Goal: Transaction & Acquisition: Purchase product/service

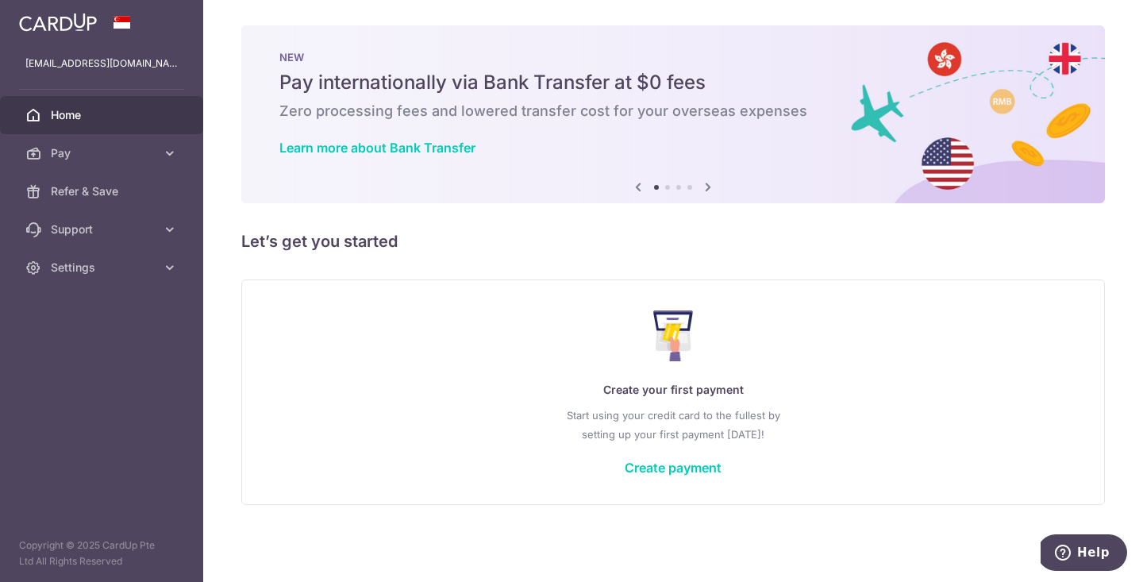
click at [710, 466] on link "Create payment" at bounding box center [673, 468] width 97 height 16
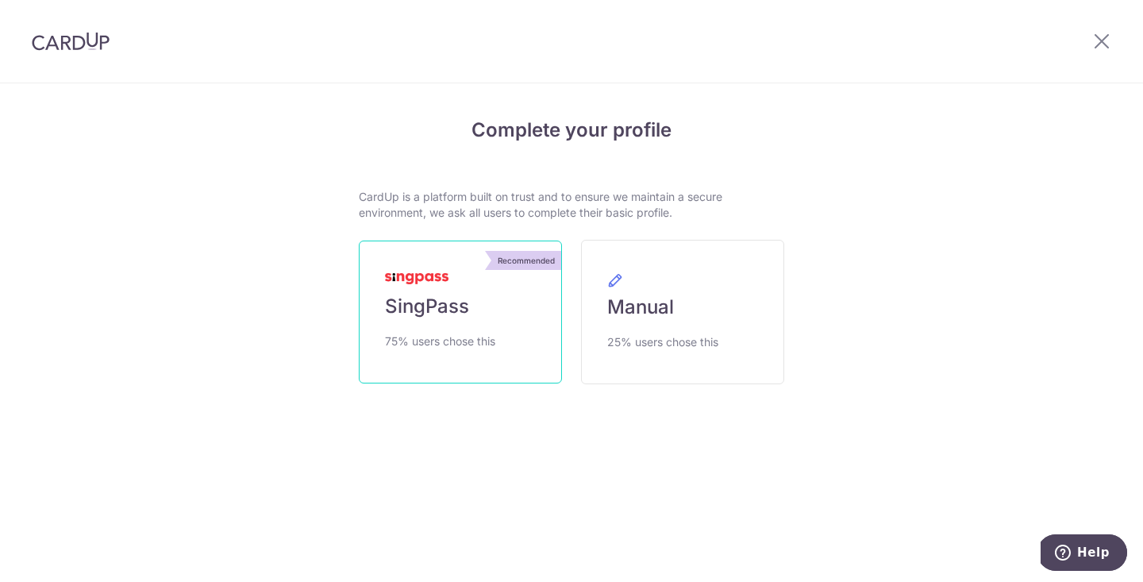
click at [488, 332] on span "75% users chose this" at bounding box center [440, 341] width 110 height 19
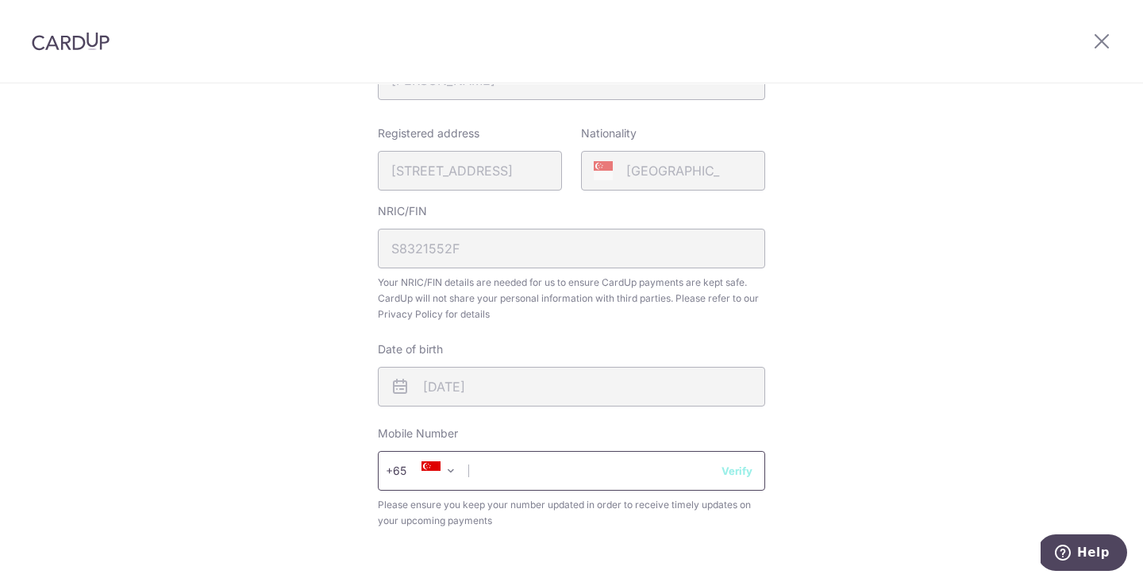
scroll to position [375, 0]
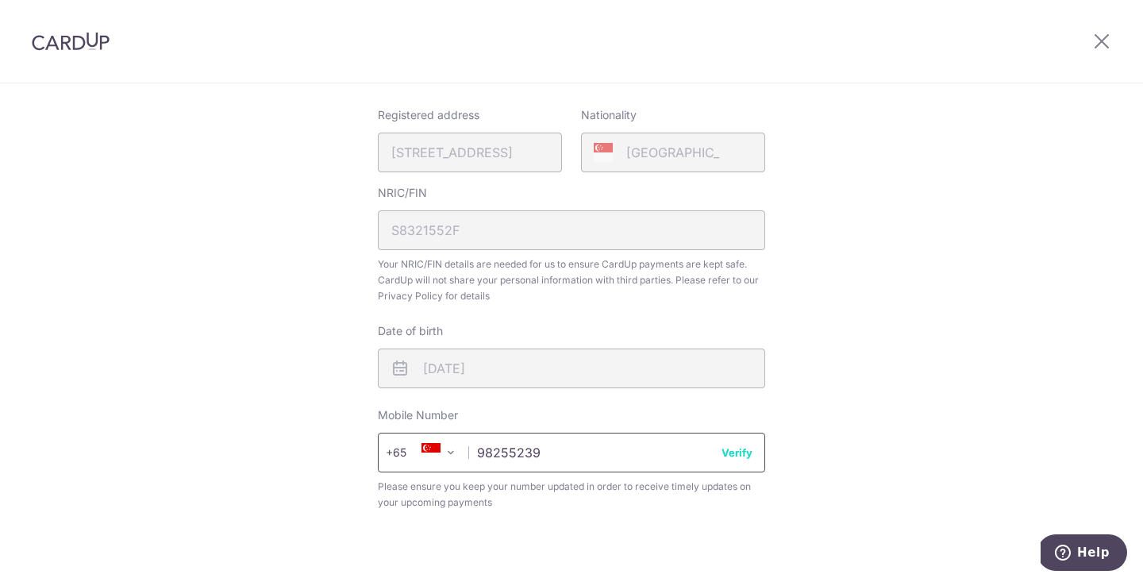
type input "98255239"
click at [737, 455] on button "Verify" at bounding box center [736, 452] width 31 height 16
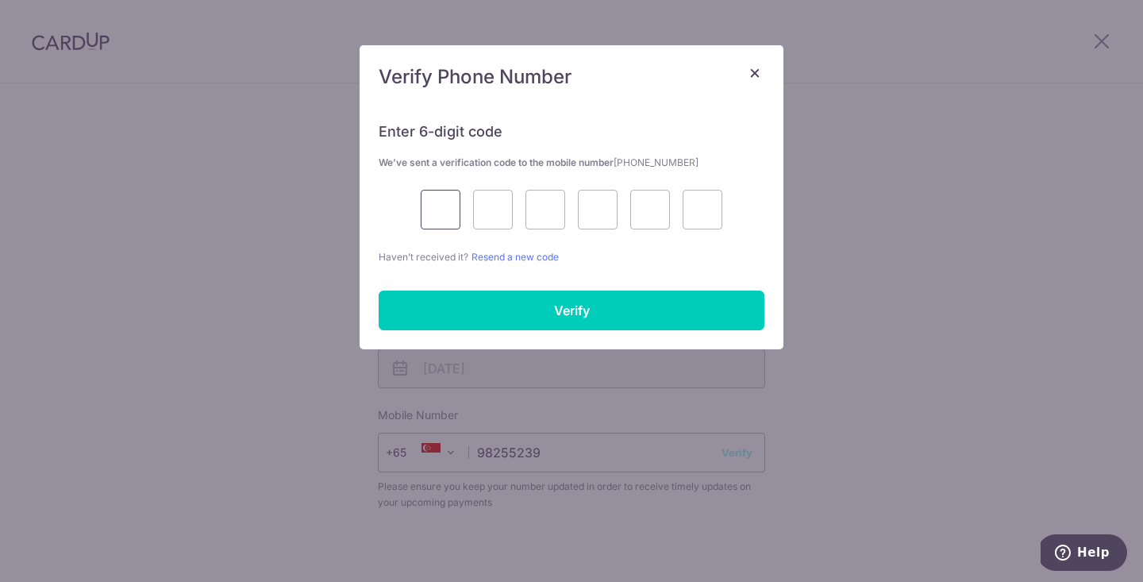
click at [445, 209] on input "text" at bounding box center [441, 210] width 40 height 40
type input "5"
type input "2"
type input "6"
type input "4"
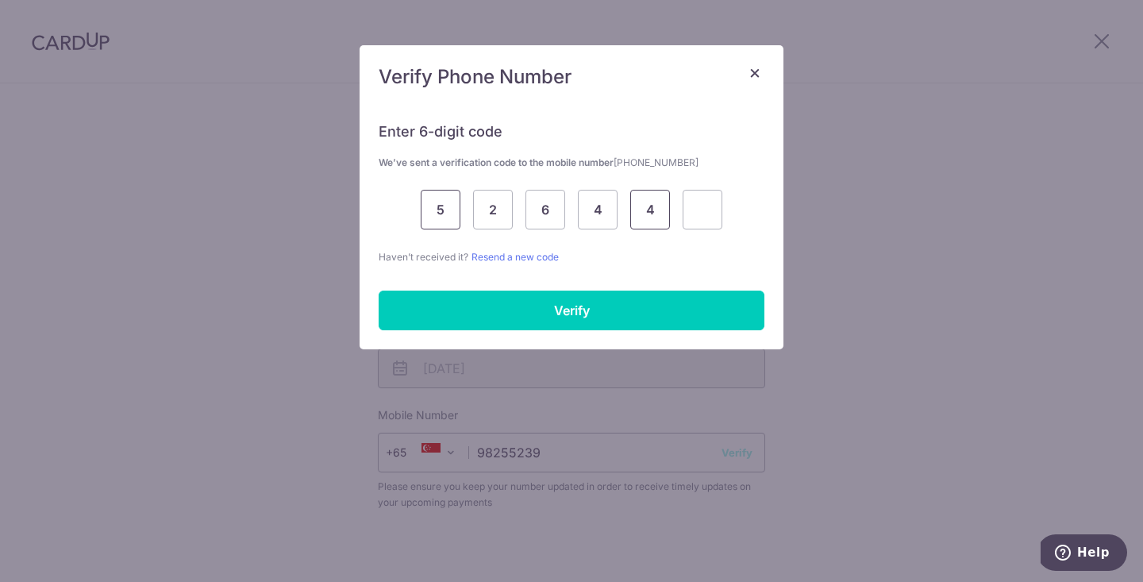
type input "4"
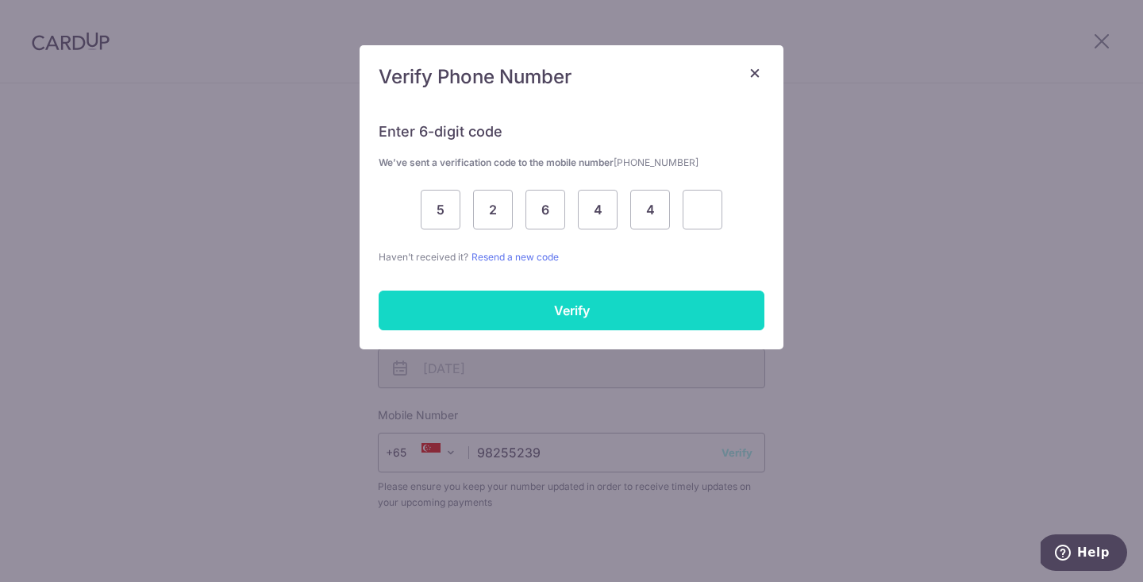
click at [471, 303] on input "Verify" at bounding box center [572, 311] width 386 height 40
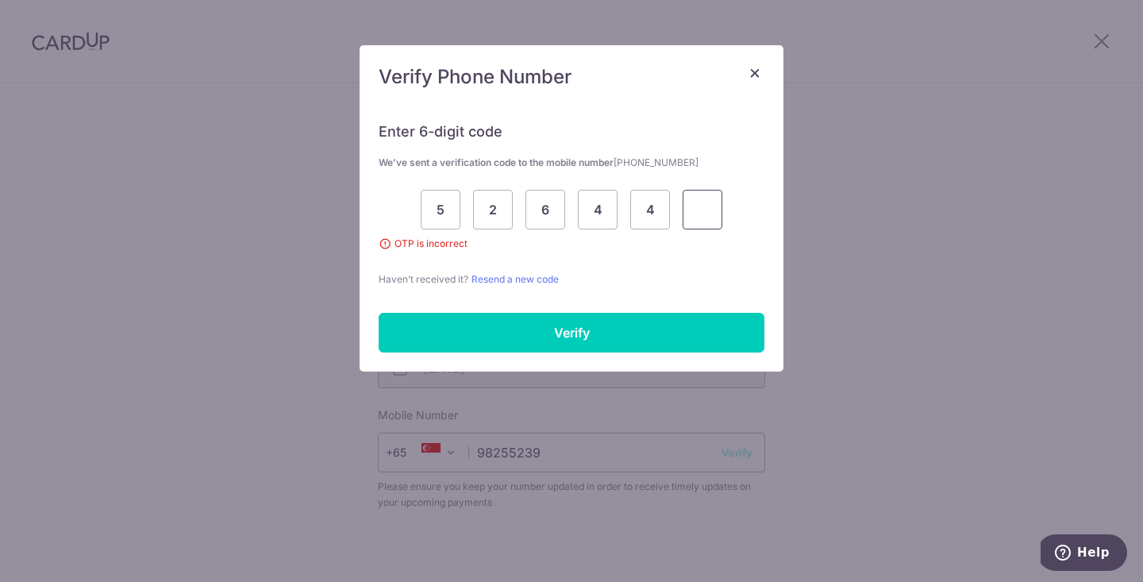
click at [721, 211] on input "text" at bounding box center [703, 210] width 40 height 40
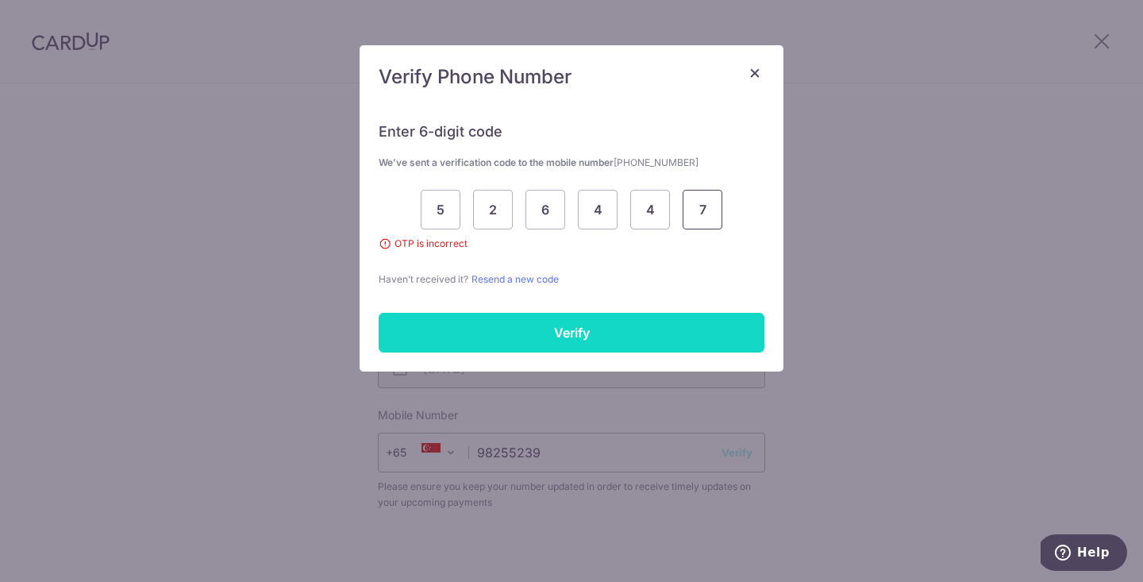
type input "7"
click at [612, 342] on input "Verify" at bounding box center [572, 333] width 386 height 40
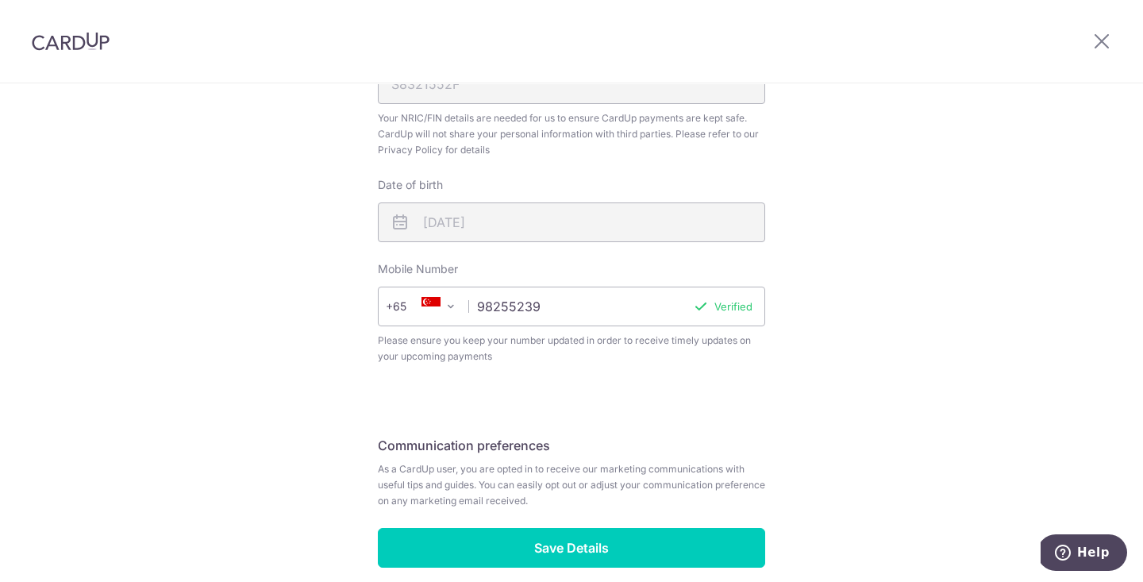
scroll to position [564, 0]
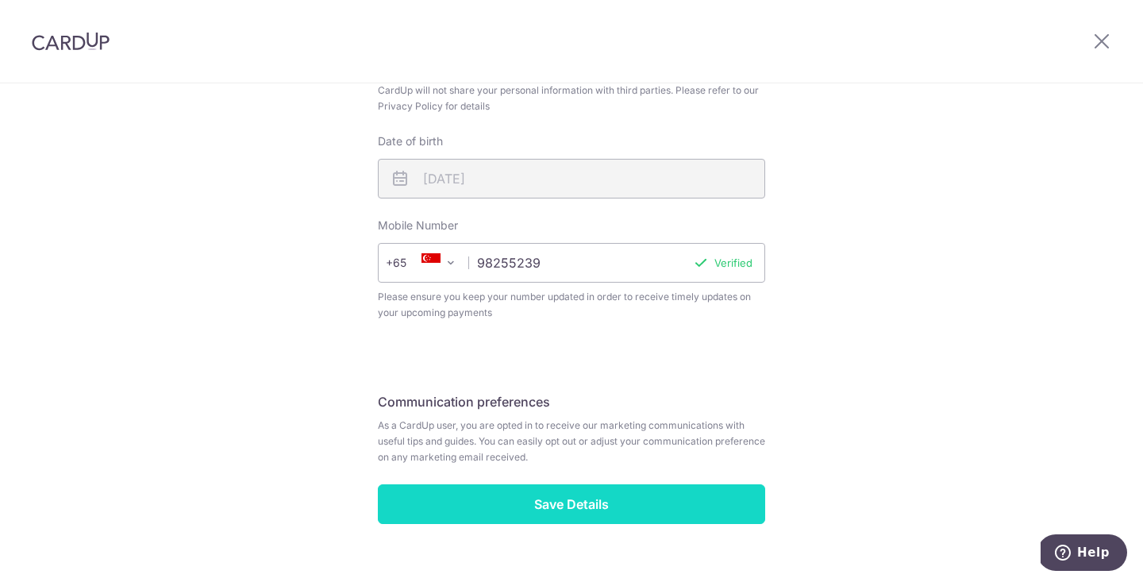
click at [709, 503] on input "Save Details" at bounding box center [571, 504] width 387 height 40
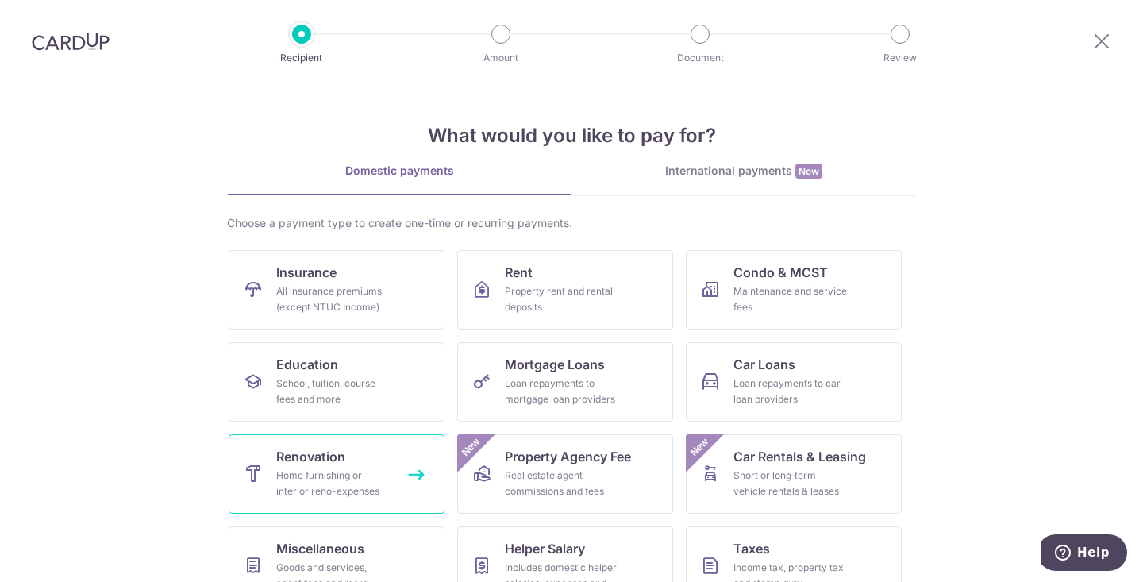
scroll to position [36, 0]
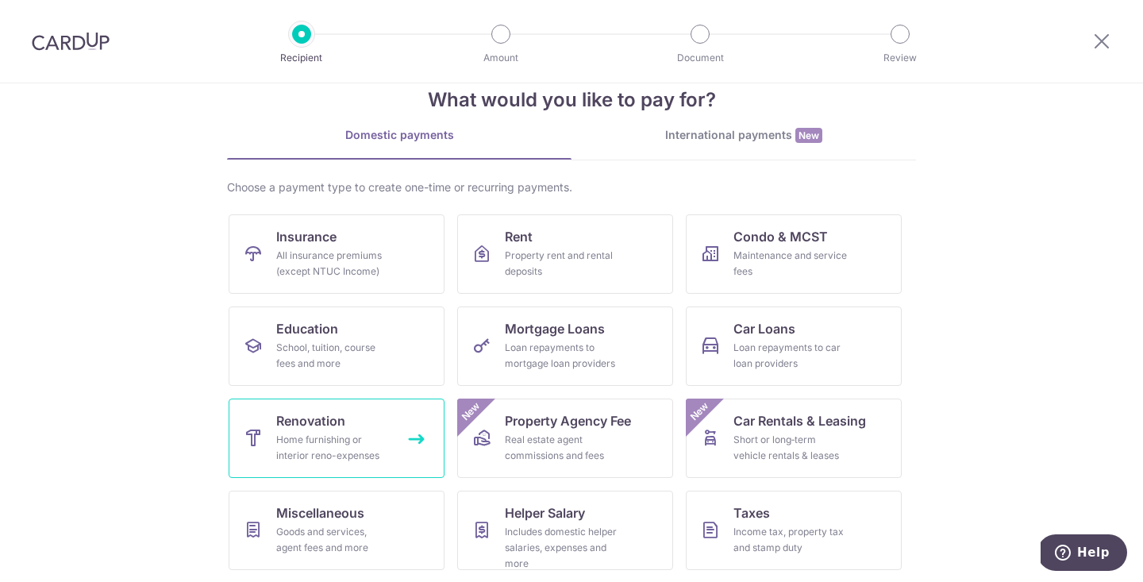
click at [328, 460] on div "Home furnishing or interior reno-expenses" at bounding box center [333, 448] width 114 height 32
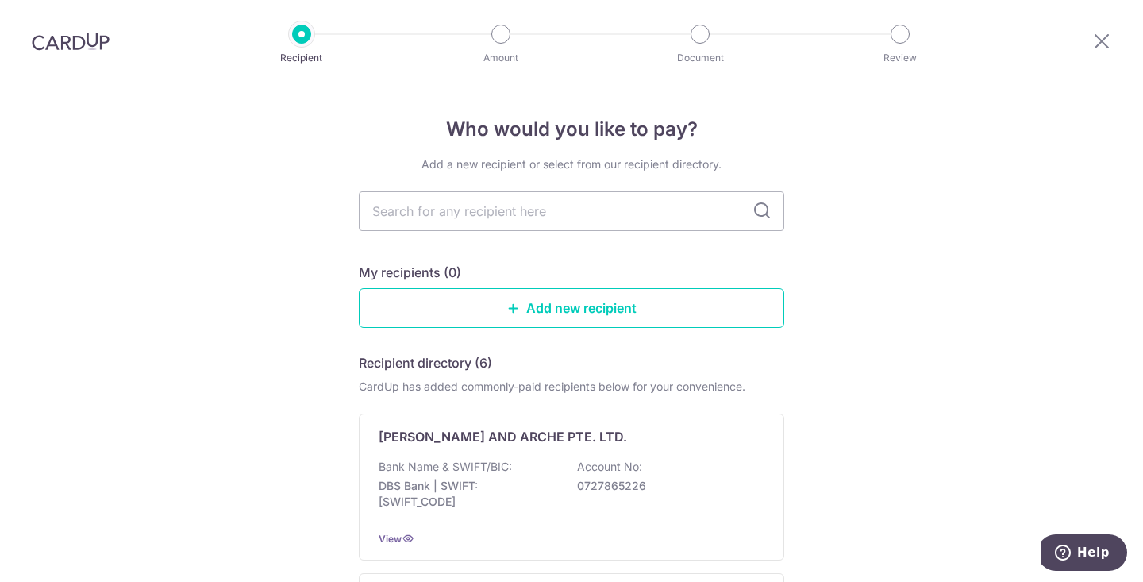
click at [89, 37] on img at bounding box center [71, 41] width 78 height 19
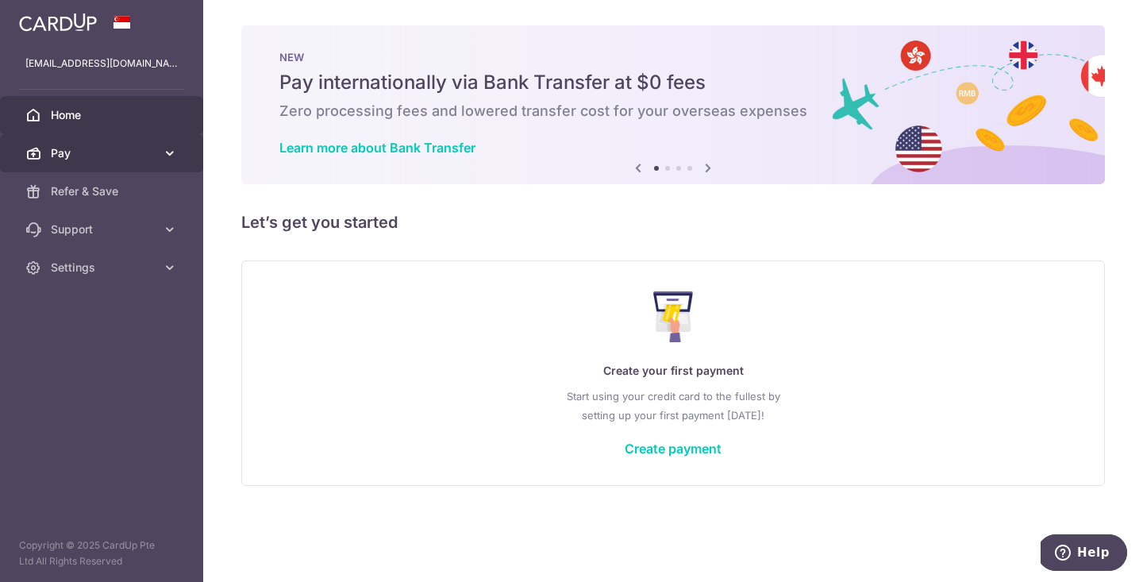
click at [167, 158] on icon at bounding box center [170, 153] width 16 height 16
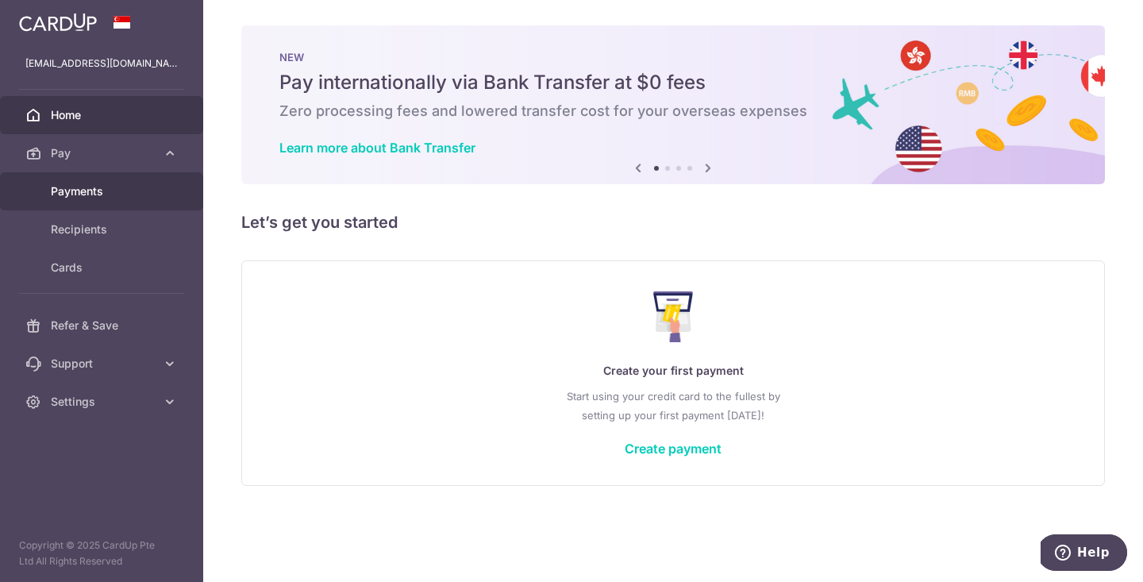
click at [84, 190] on span "Payments" at bounding box center [103, 191] width 105 height 16
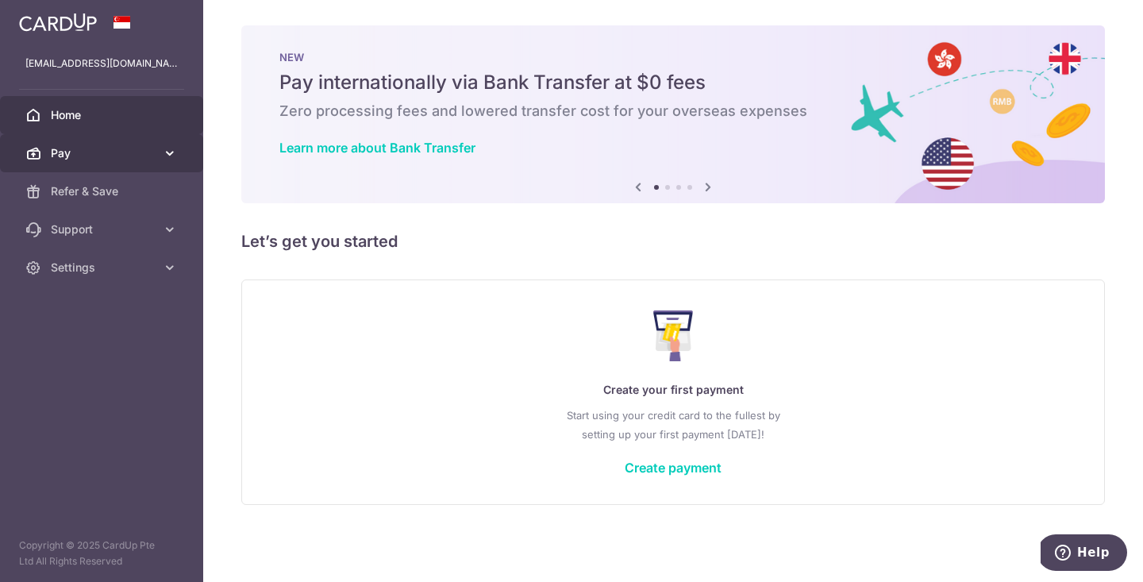
click at [174, 158] on icon at bounding box center [170, 153] width 16 height 16
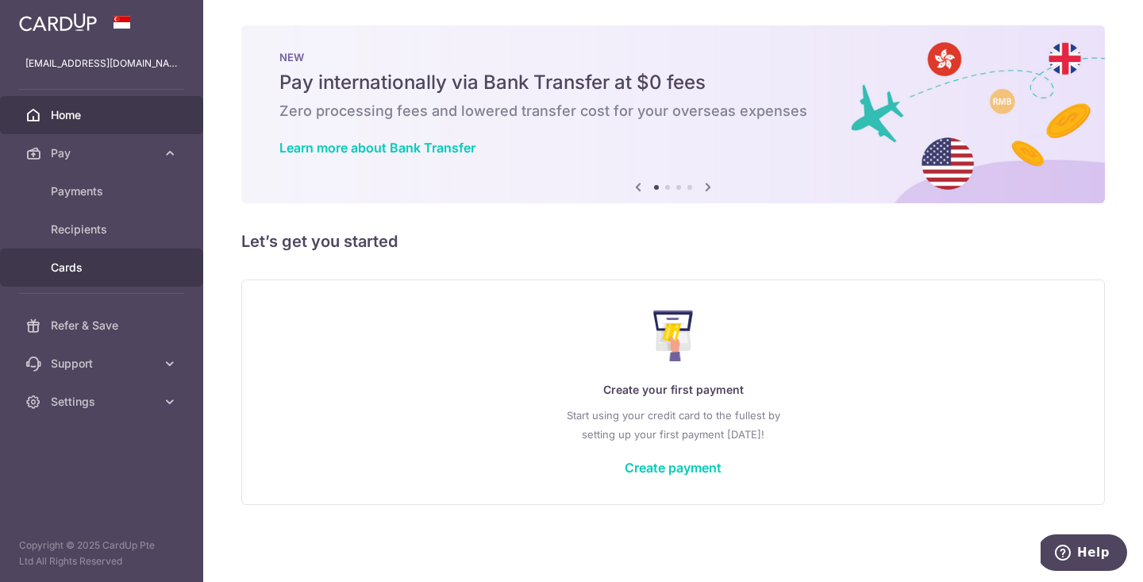
click at [75, 271] on span "Cards" at bounding box center [103, 268] width 105 height 16
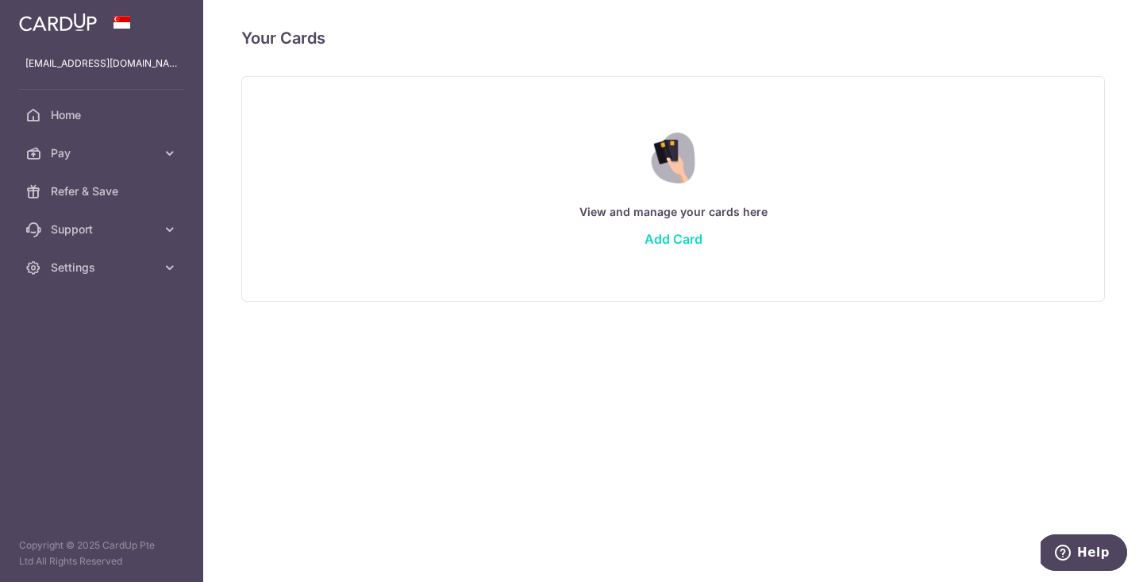
click at [672, 241] on link "Add Card" at bounding box center [674, 239] width 58 height 16
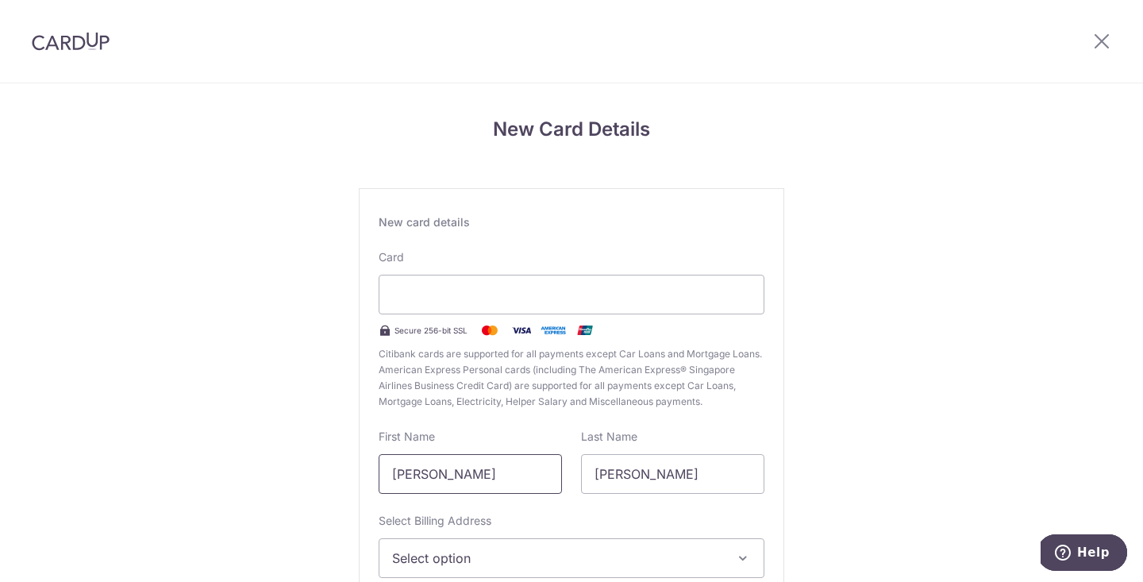
click at [502, 471] on input "Yong Cheng" at bounding box center [470, 474] width 183 height 40
drag, startPoint x: 502, startPoint y: 471, endPoint x: 352, endPoint y: 465, distance: 150.9
click at [352, 467] on div "New Card Details New card details Card Secure 256-bit SSL Citibank cards are su…" at bounding box center [571, 416] width 1143 height 667
type input "winnie"
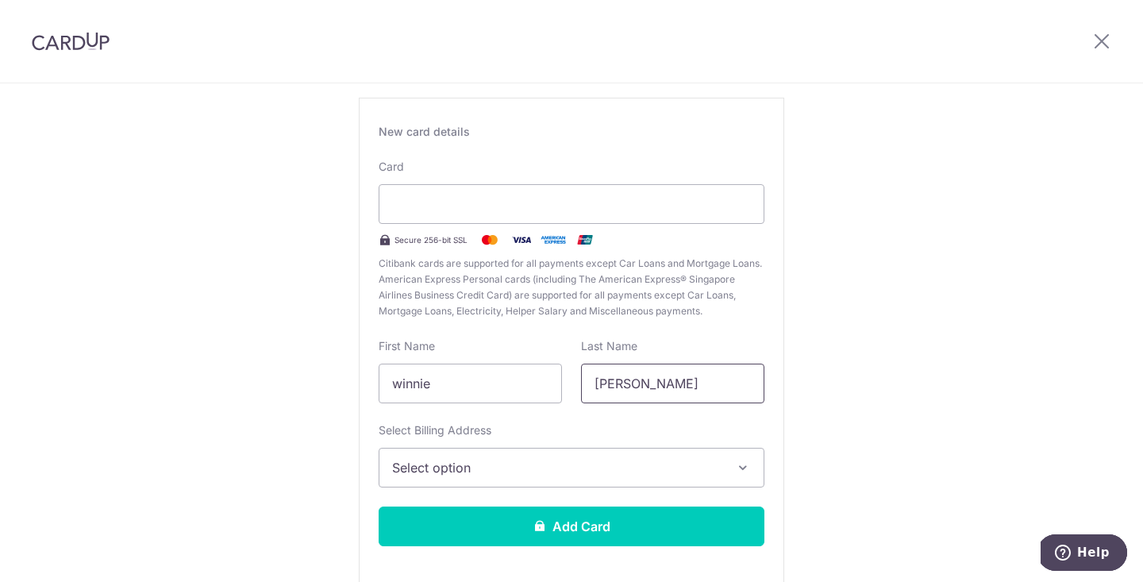
scroll to position [93, 0]
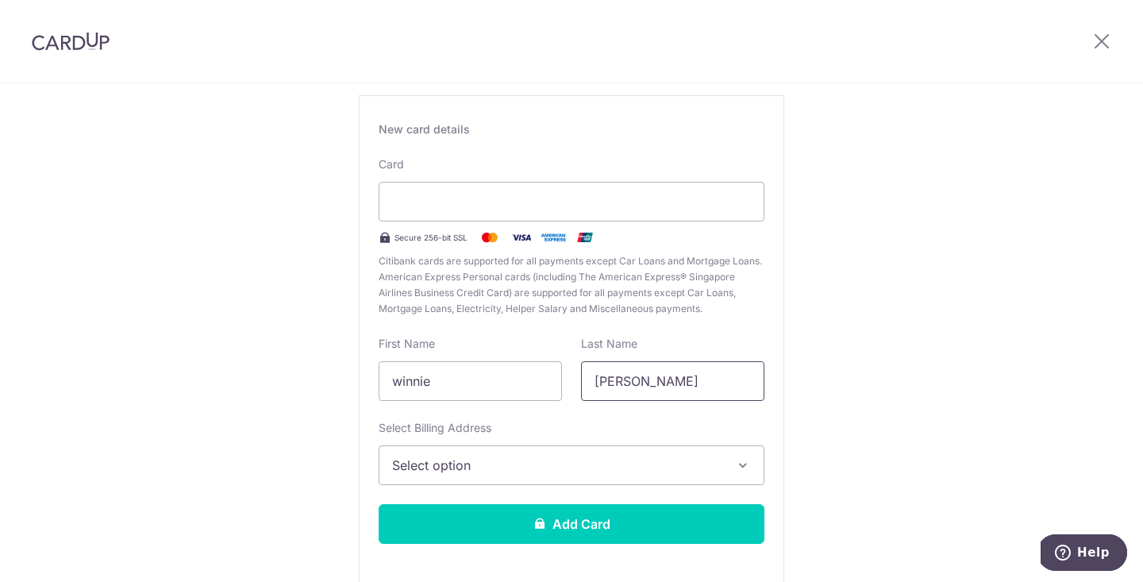
type input "wong"
click at [459, 456] on span "Select option" at bounding box center [557, 465] width 330 height 19
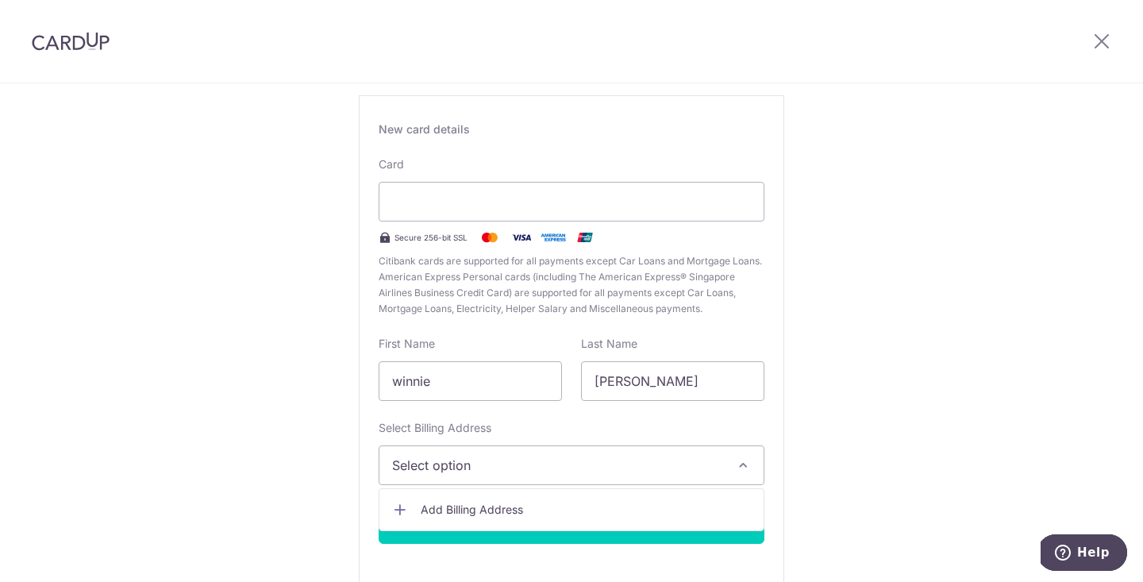
click at [450, 507] on span "Add Billing Address" at bounding box center [586, 510] width 330 height 16
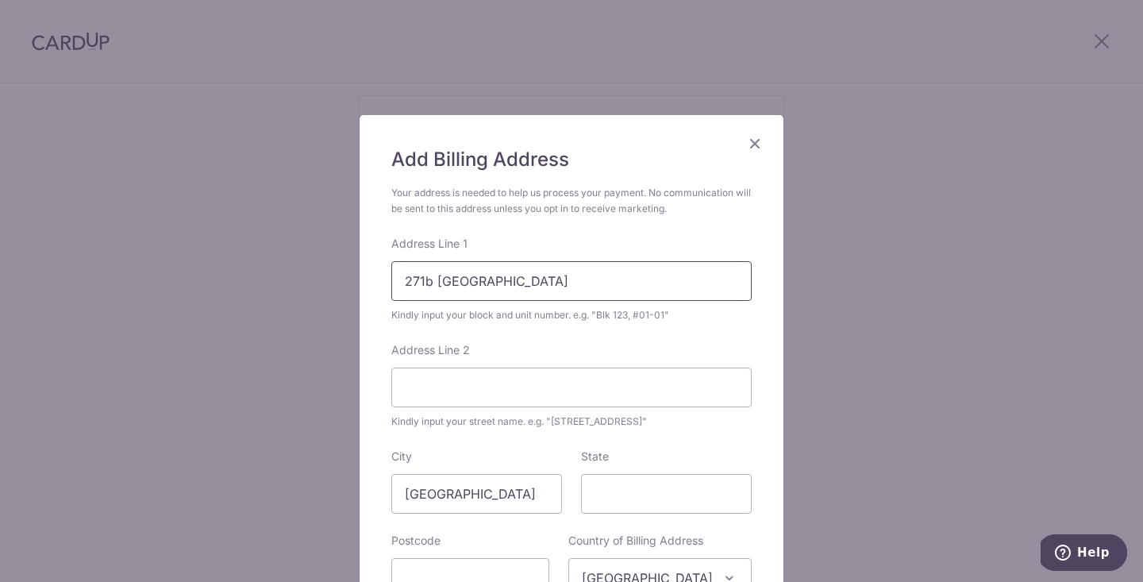
type input "271b sengkang central"
type input "06-273"
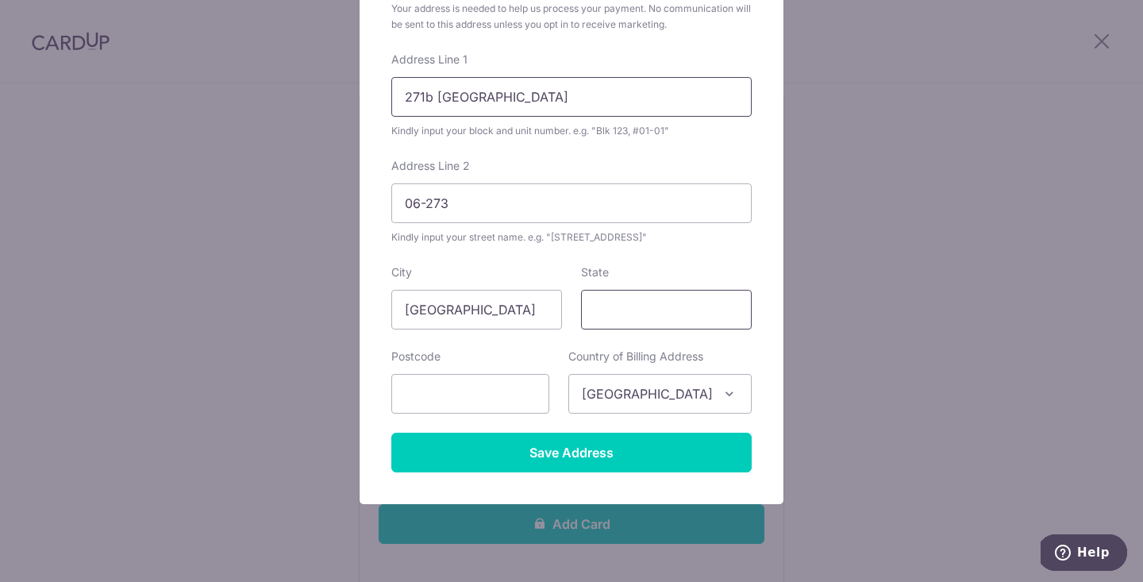
scroll to position [187, 0]
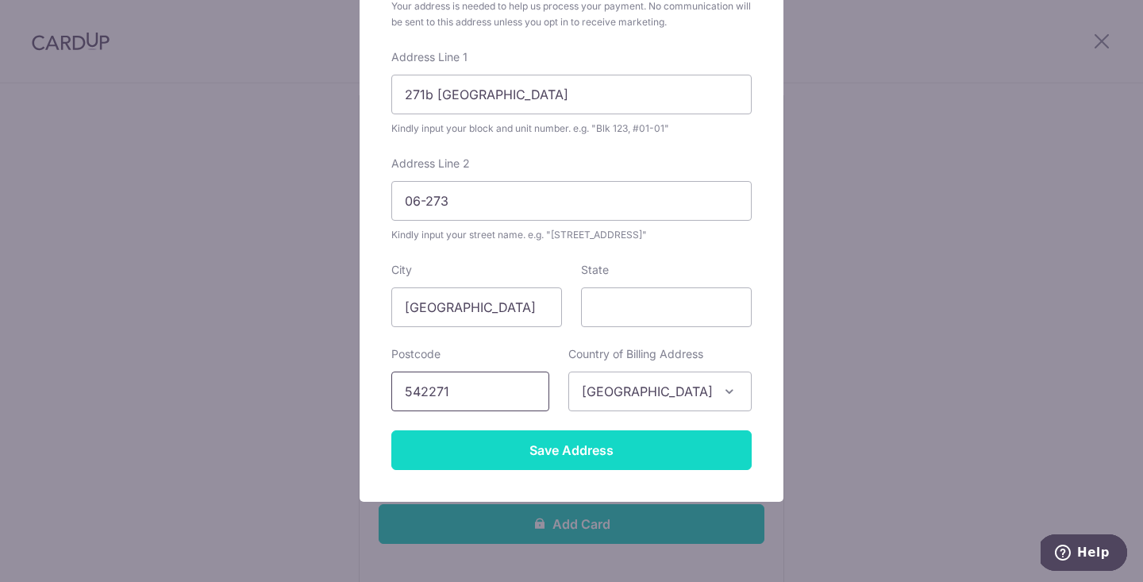
type input "542271"
click at [540, 457] on input "Save Address" at bounding box center [571, 450] width 360 height 40
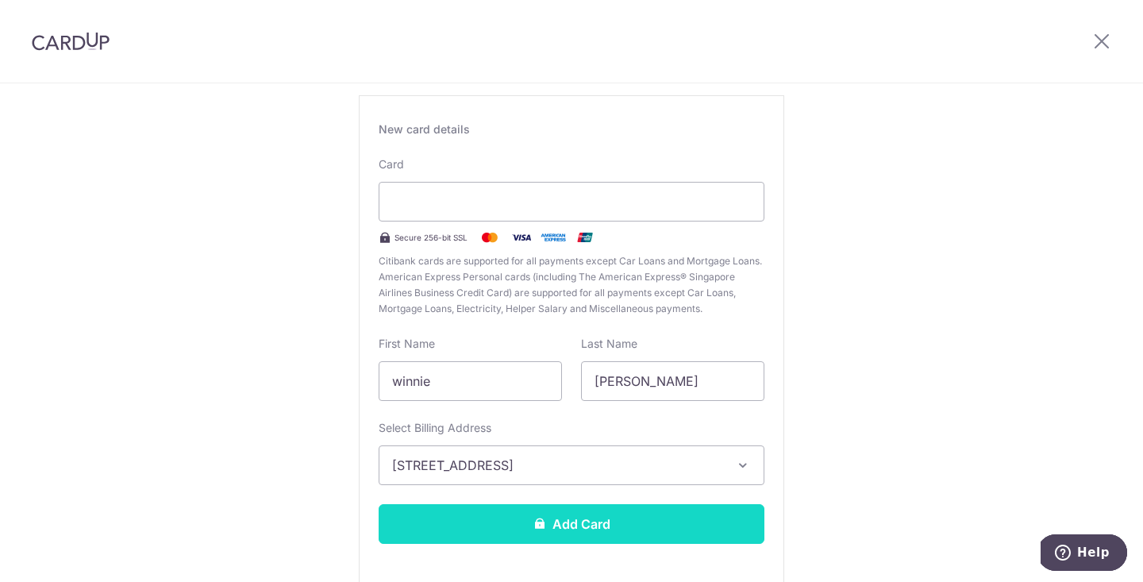
click at [553, 528] on button "Add Card" at bounding box center [572, 524] width 386 height 40
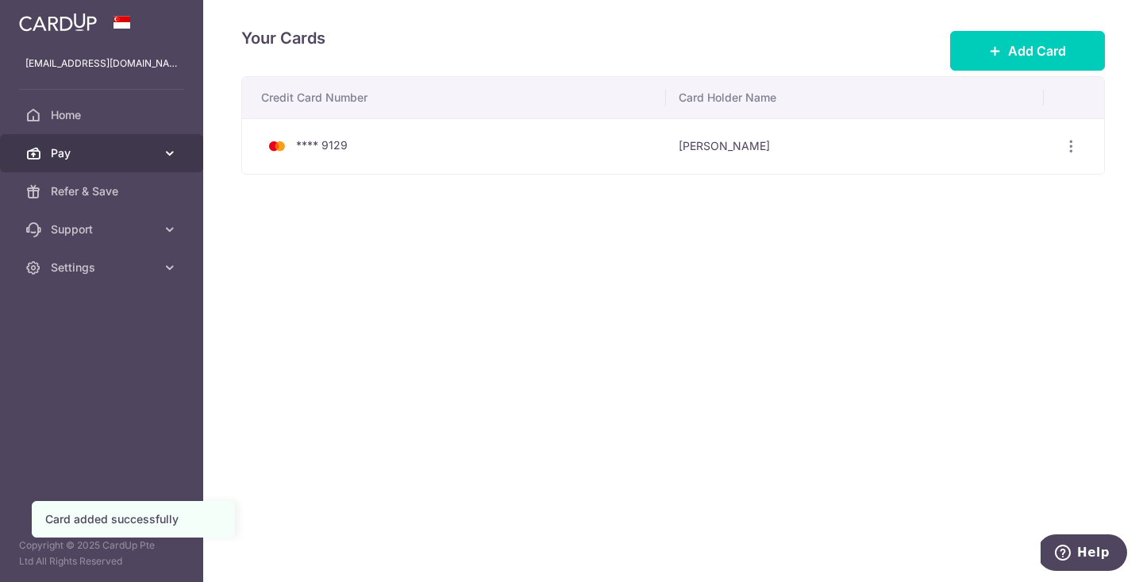
click at [87, 167] on link "Pay" at bounding box center [101, 153] width 203 height 38
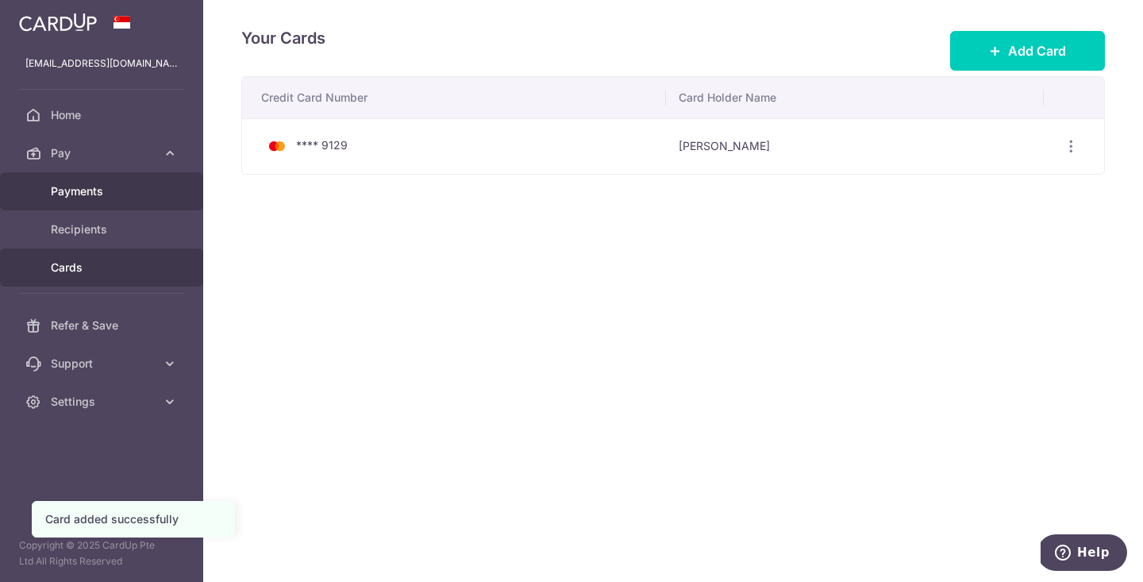
click at [93, 188] on span "Payments" at bounding box center [103, 191] width 105 height 16
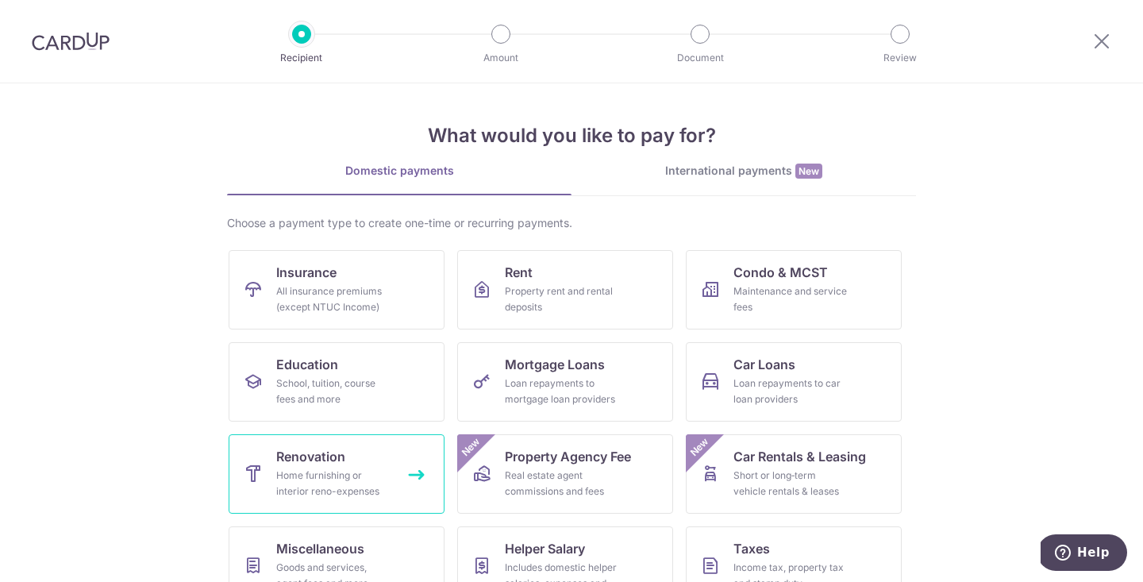
click at [349, 504] on link "Renovation Home furnishing or interior reno-expenses" at bounding box center [337, 473] width 216 height 79
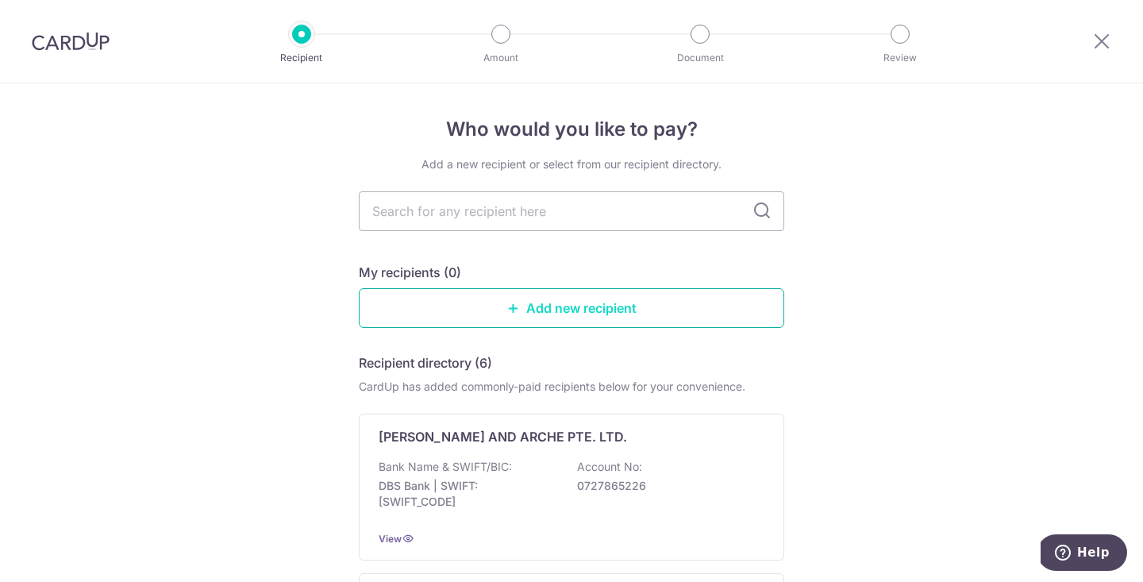
click at [546, 298] on link "Add new recipient" at bounding box center [571, 308] width 425 height 40
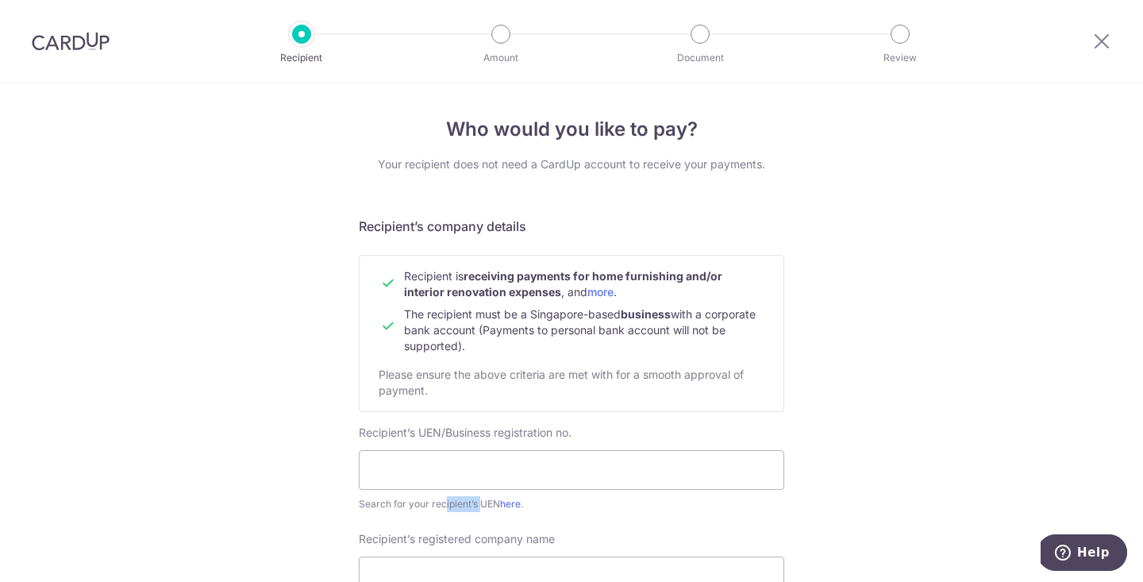
click at [402, 494] on div "Recipient’s UEN/Business registration no. Search for your recipient’s UEN here ." at bounding box center [571, 468] width 425 height 87
type input "202310414m"
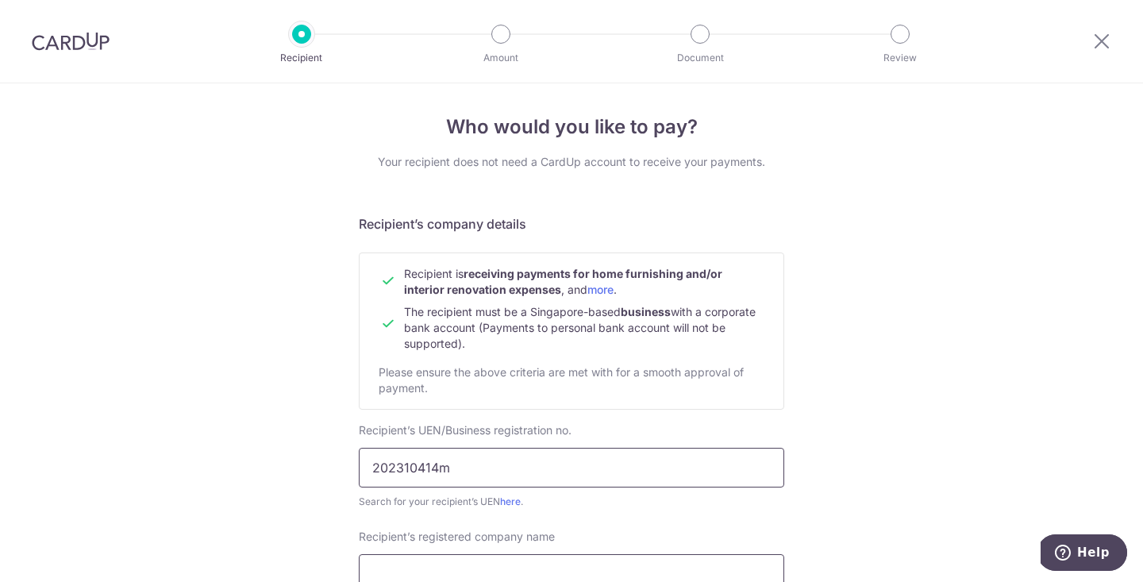
scroll to position [82, 0]
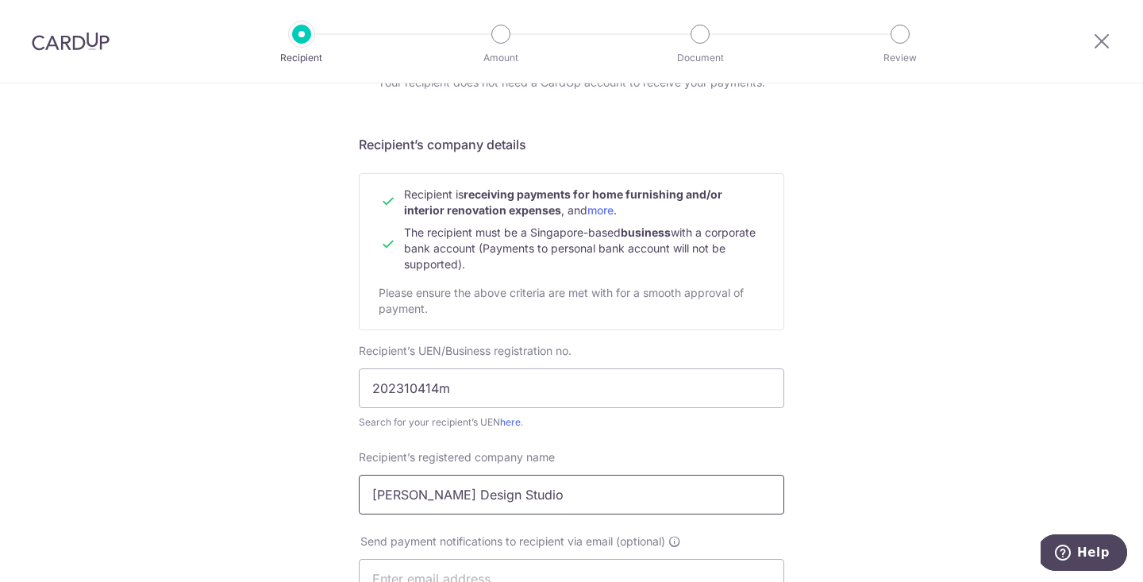
type input "Holz Design Studio"
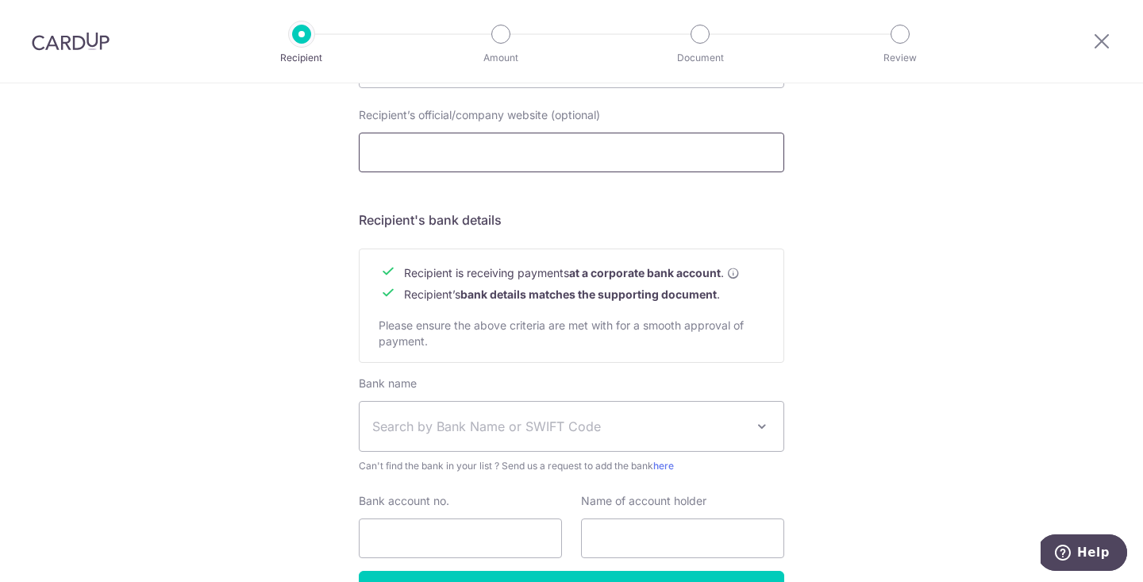
scroll to position [639, 0]
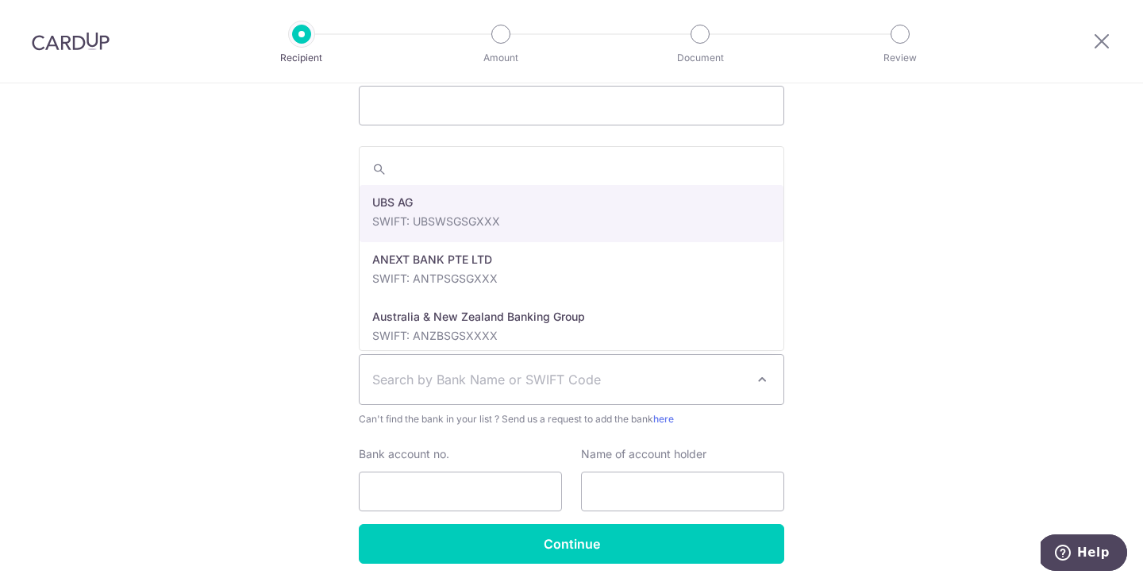
click at [530, 370] on span "Search by Bank Name or SWIFT Code" at bounding box center [558, 379] width 373 height 19
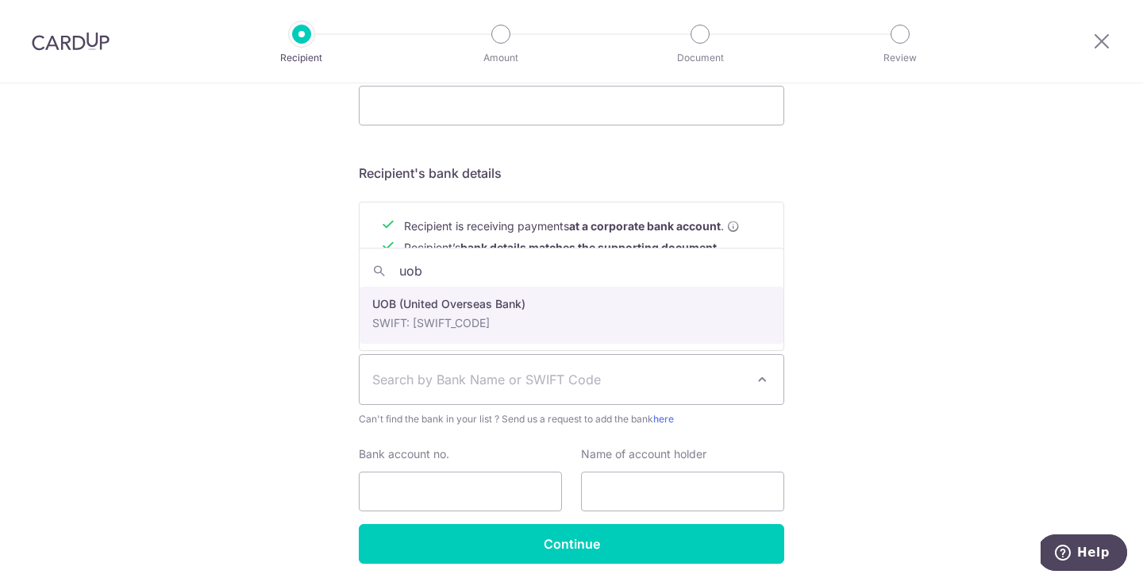
type input "uob"
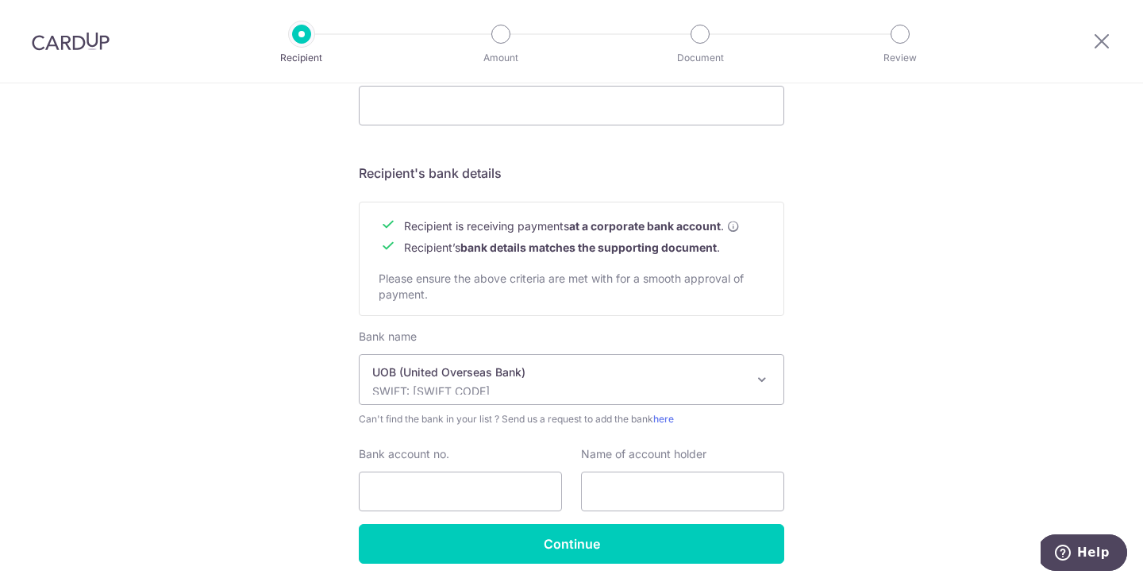
select select "18"
click at [461, 494] on input "Bank account no." at bounding box center [460, 491] width 203 height 40
type input "3533128606"
type input "H"
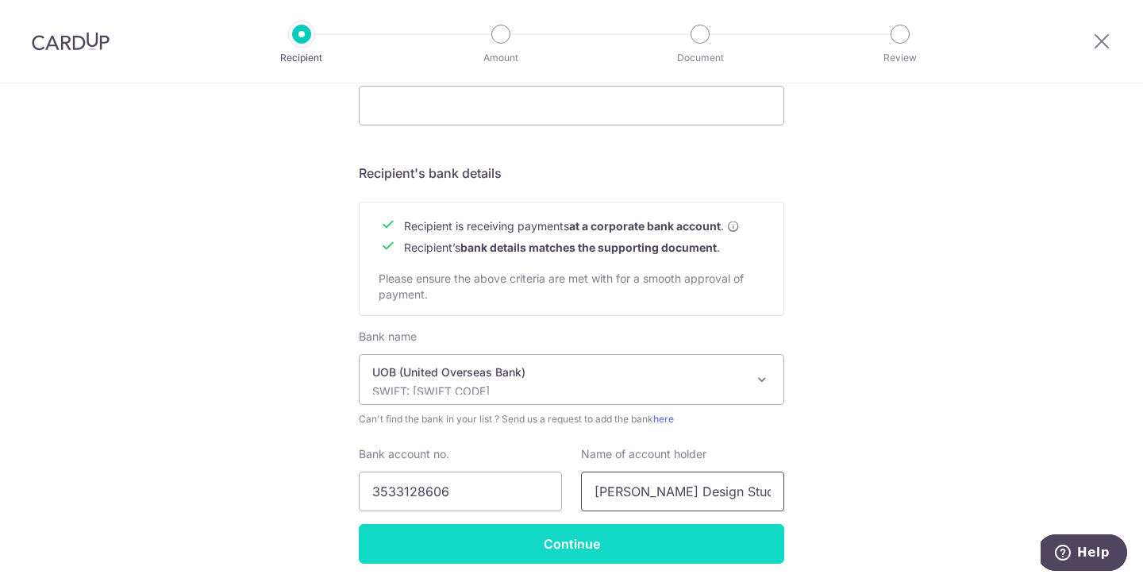
type input "Holz Design Studio"
click at [503, 552] on input "Continue" at bounding box center [571, 544] width 425 height 40
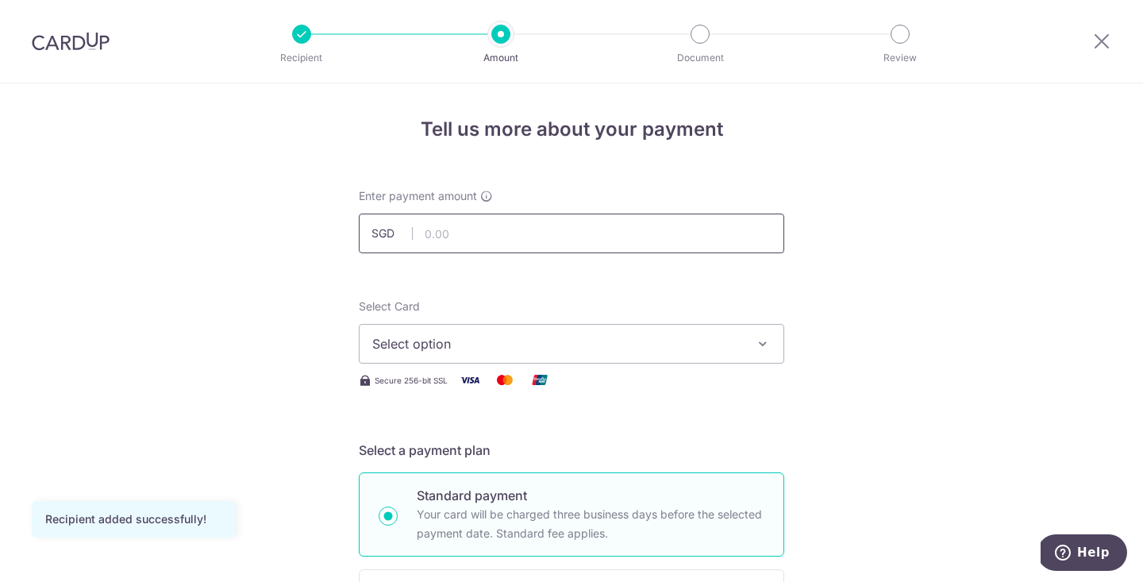
click at [600, 238] on input "text" at bounding box center [571, 234] width 425 height 40
type input "10,000.00"
click at [501, 346] on span "Select option" at bounding box center [557, 343] width 370 height 19
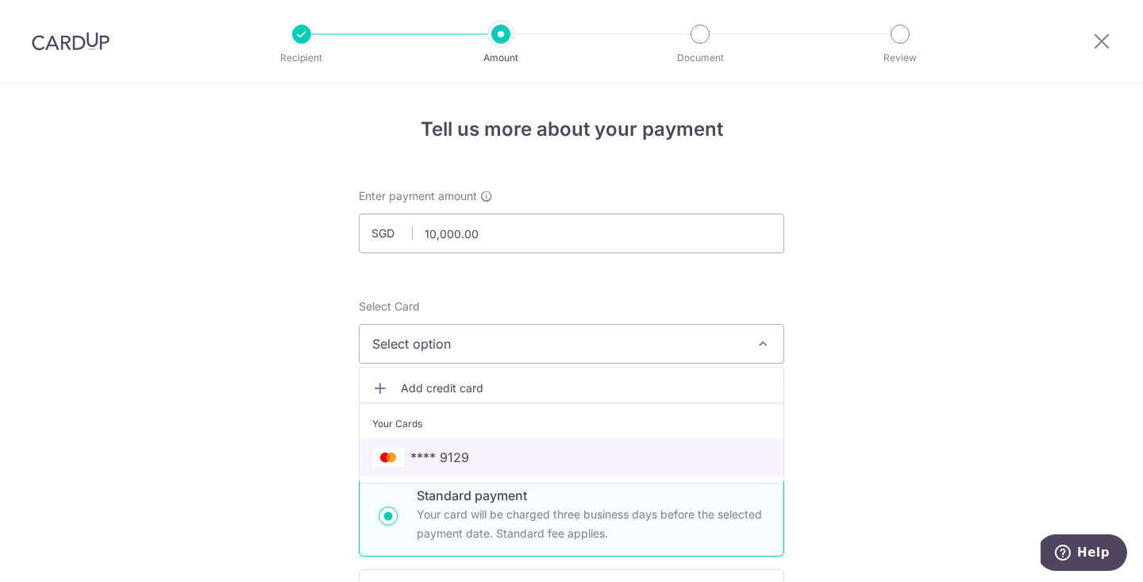
click at [474, 468] on link "**** 9129" at bounding box center [572, 457] width 424 height 38
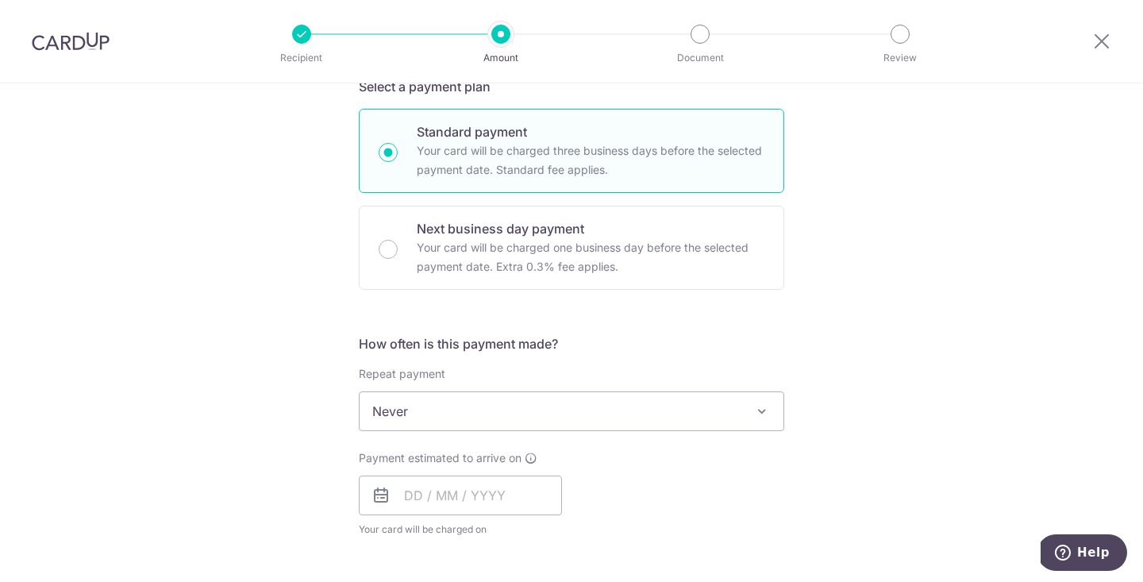
scroll to position [365, 0]
click at [410, 491] on input "text" at bounding box center [460, 494] width 203 height 40
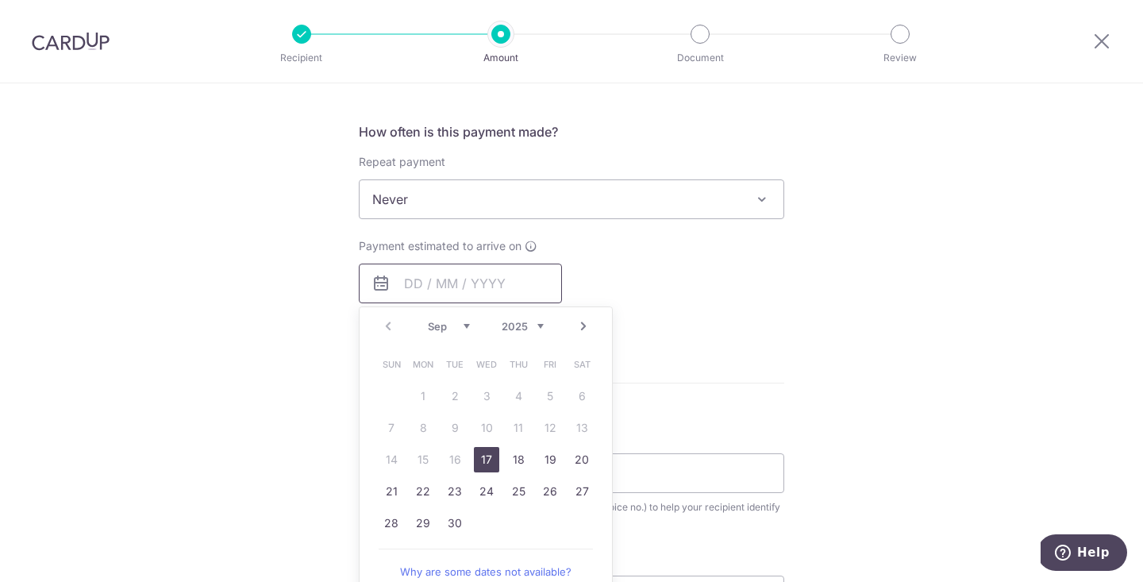
scroll to position [589, 0]
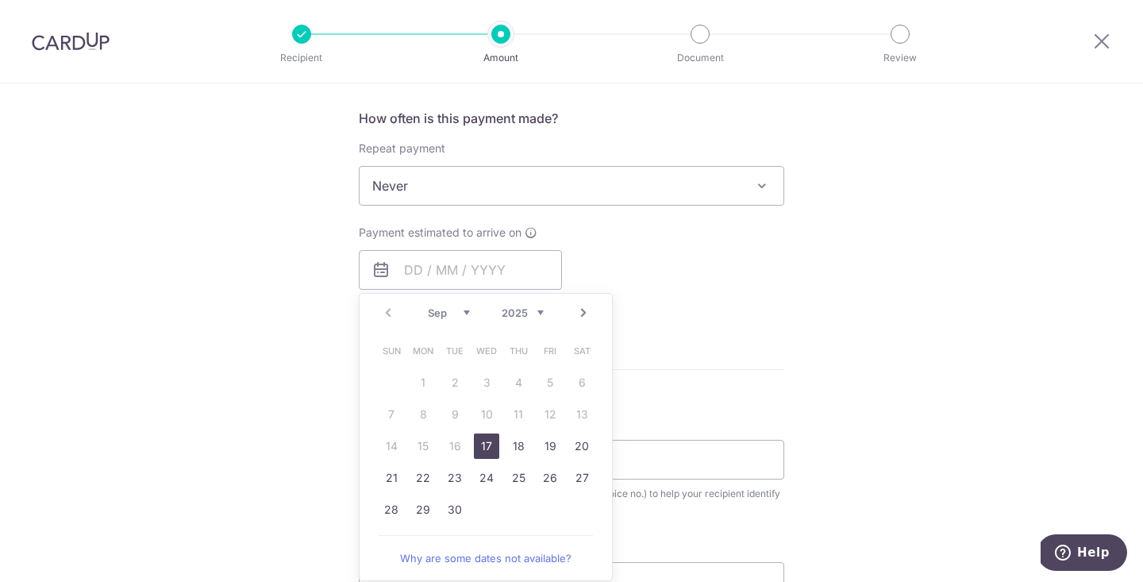
click at [491, 445] on link "17" at bounding box center [486, 445] width 25 height 25
type input "17/09/2025"
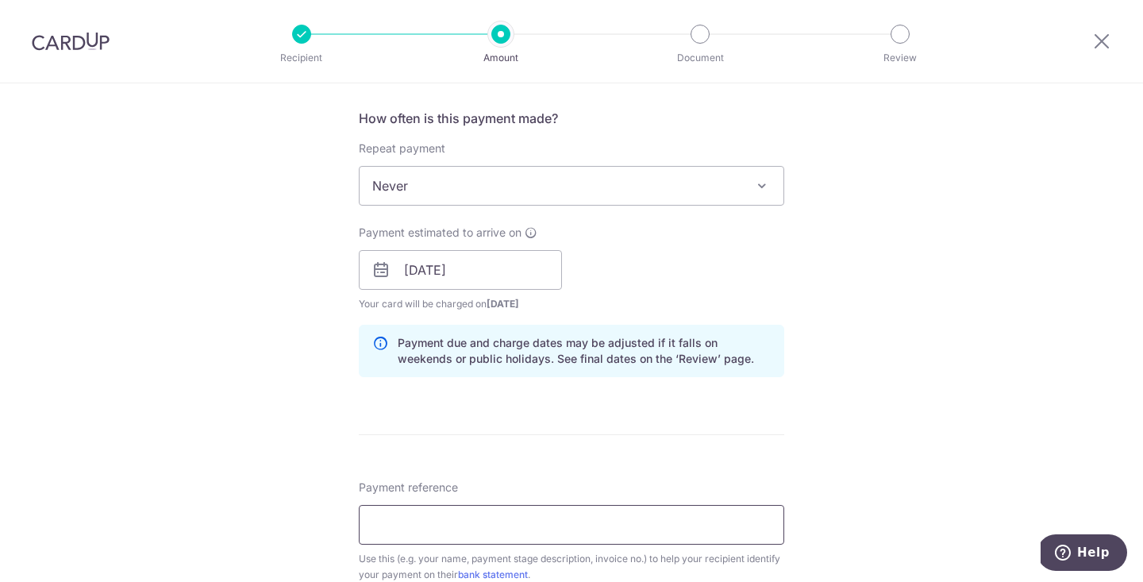
scroll to position [695, 0]
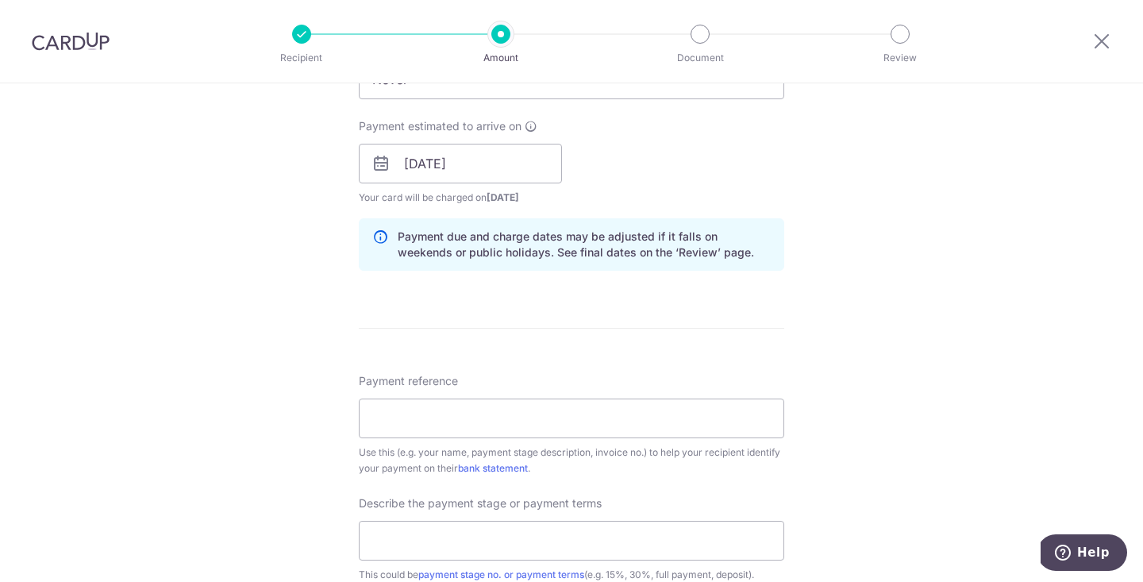
click at [506, 394] on div "Payment reference Use this (e.g. your name, payment stage description, invoice …" at bounding box center [571, 424] width 425 height 103
click at [506, 412] on input "Payment reference" at bounding box center [571, 418] width 425 height 40
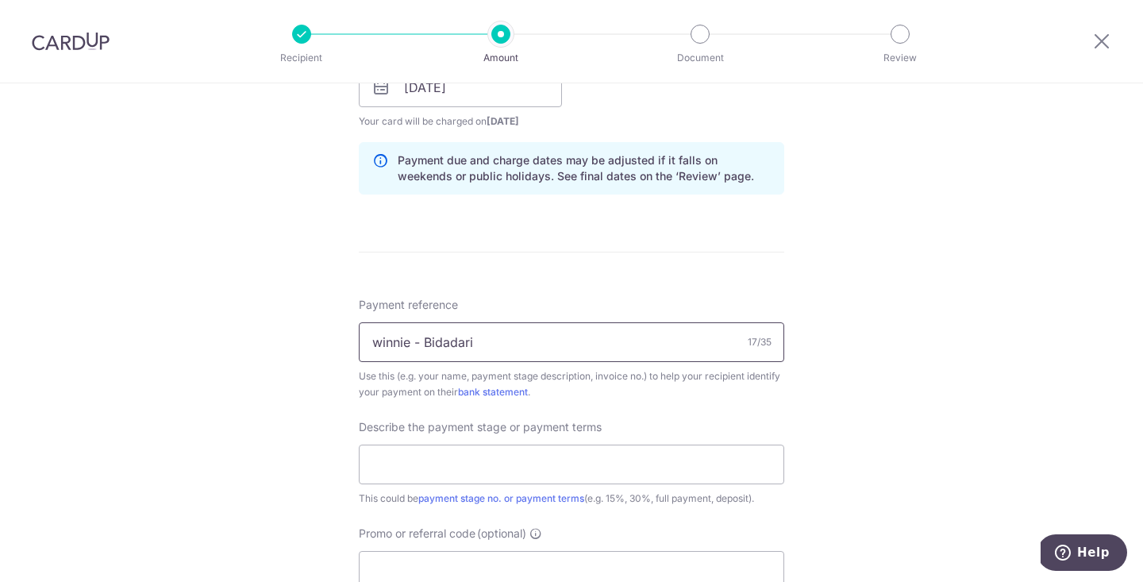
scroll to position [799, 0]
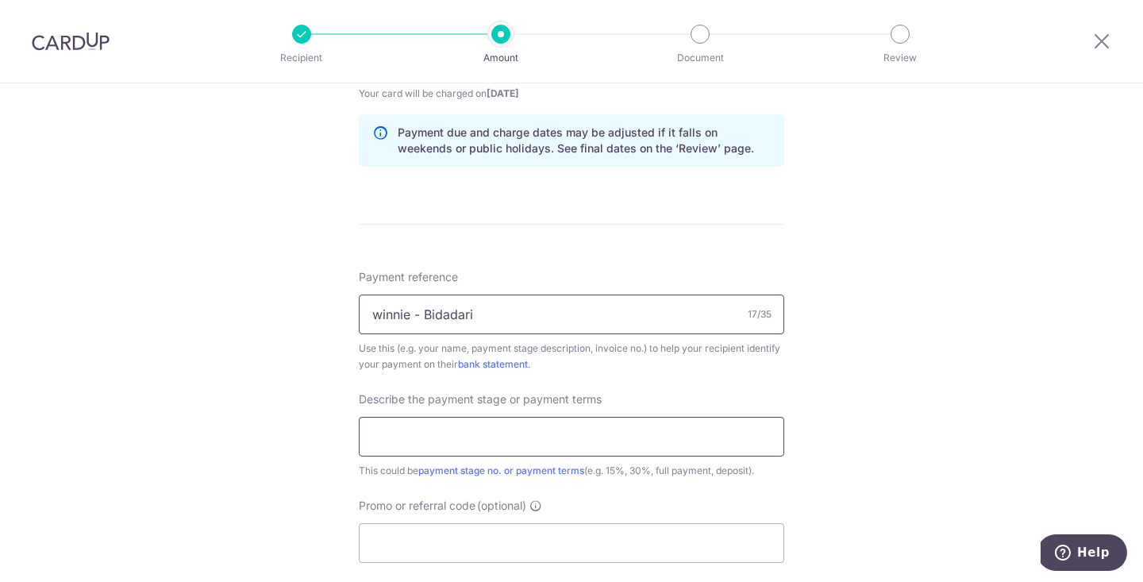
type input "winnie - Bidadari"
click at [487, 431] on input "text" at bounding box center [571, 437] width 425 height 40
type input "2nd 3rd payment"
click at [506, 547] on input "Promo or referral code (optional)" at bounding box center [571, 543] width 425 height 40
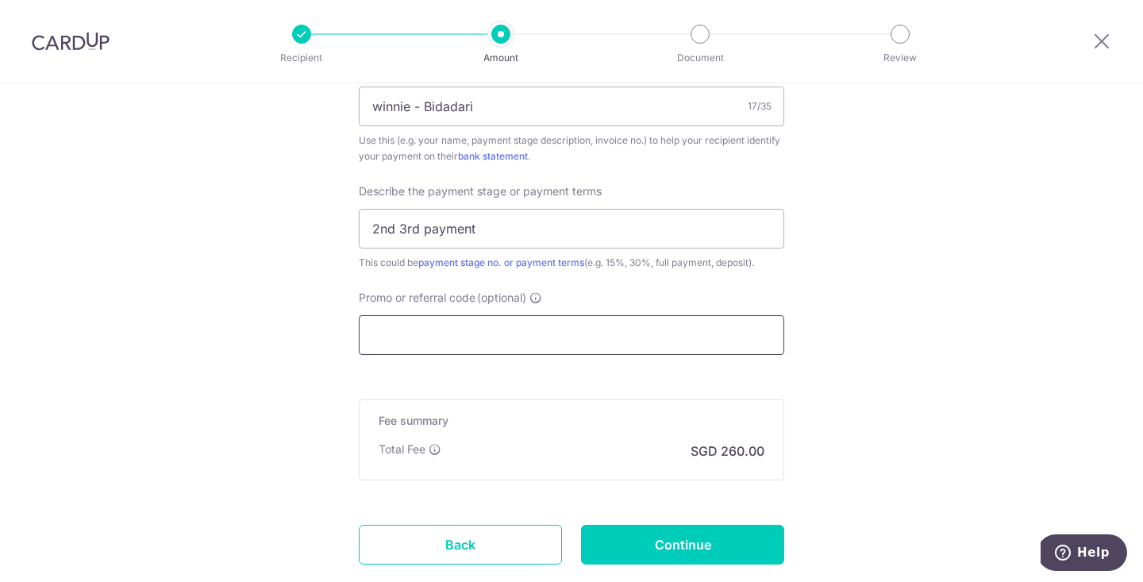
scroll to position [1077, 0]
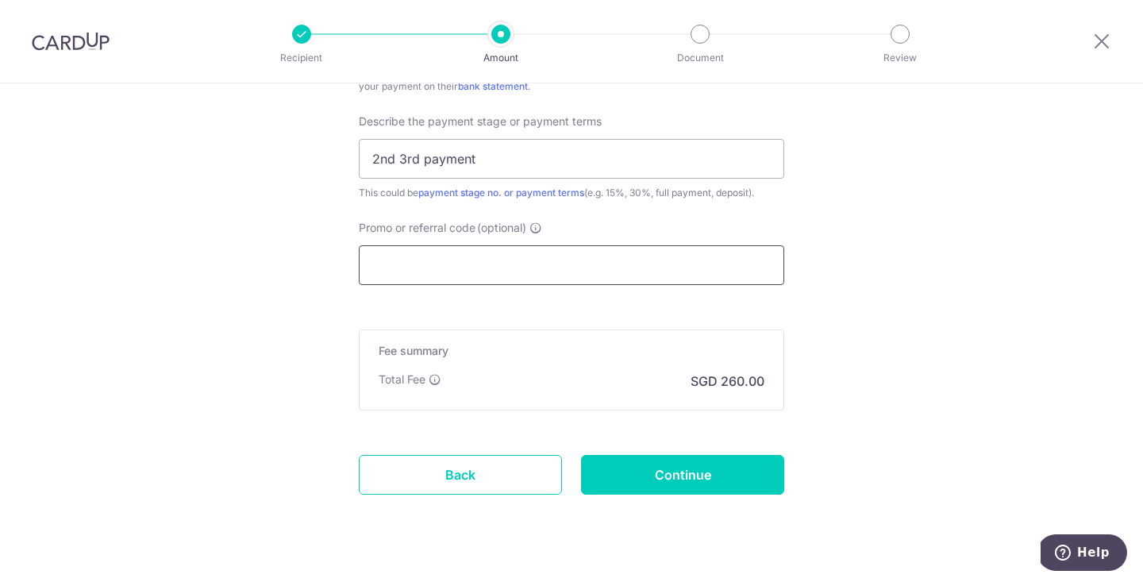
paste input "RENO25ONE"
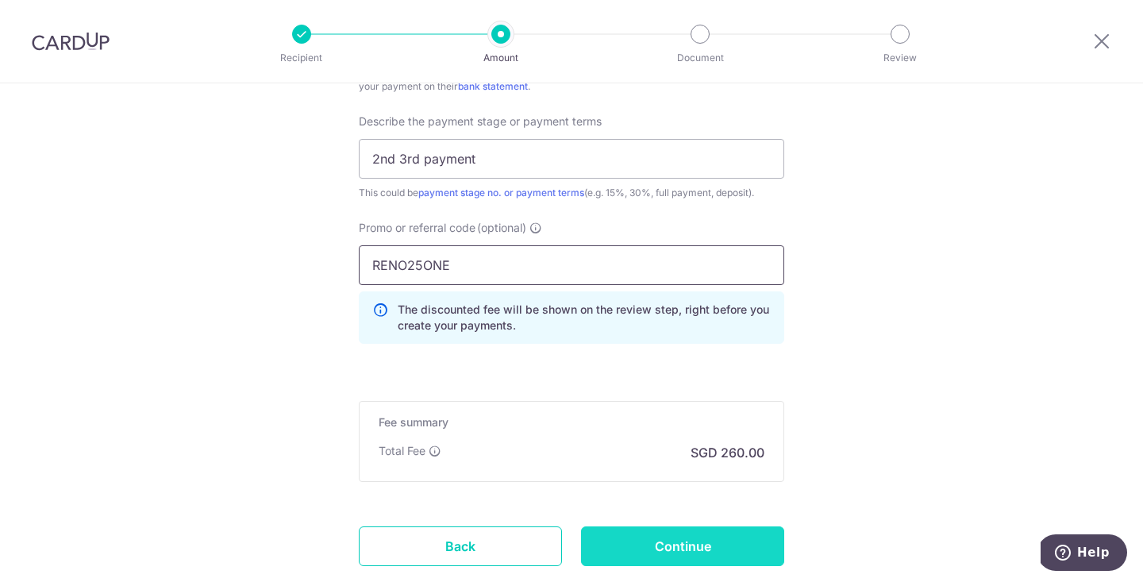
type input "RENO25ONE"
click at [635, 544] on input "Continue" at bounding box center [682, 546] width 203 height 40
type input "Create Schedule"
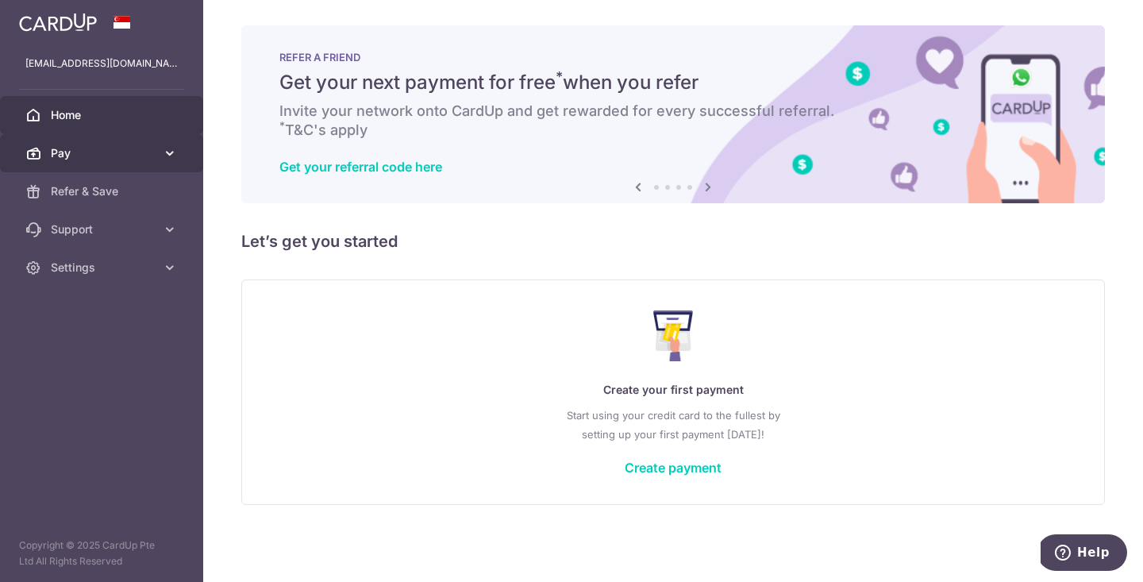
click at [171, 152] on icon at bounding box center [170, 153] width 16 height 16
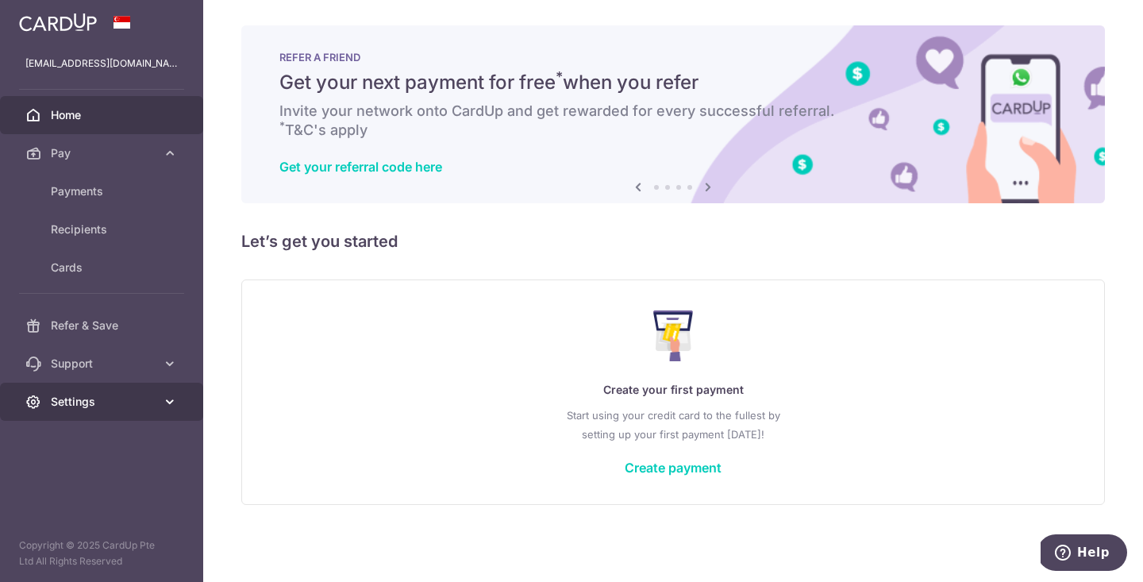
click at [171, 410] on link "Settings" at bounding box center [101, 402] width 203 height 38
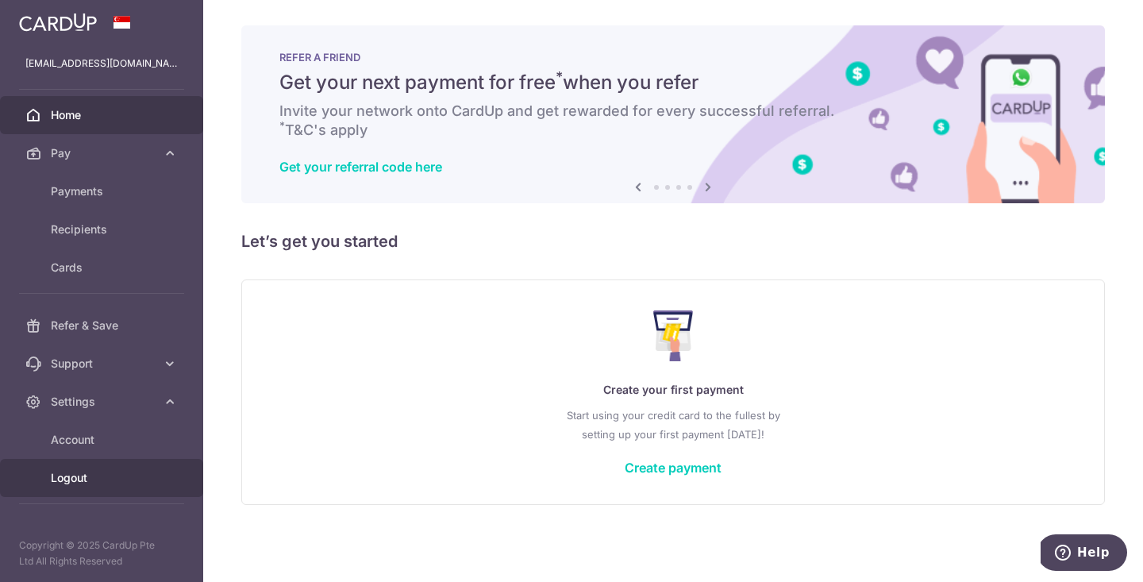
click at [88, 468] on link "Logout" at bounding box center [101, 478] width 203 height 38
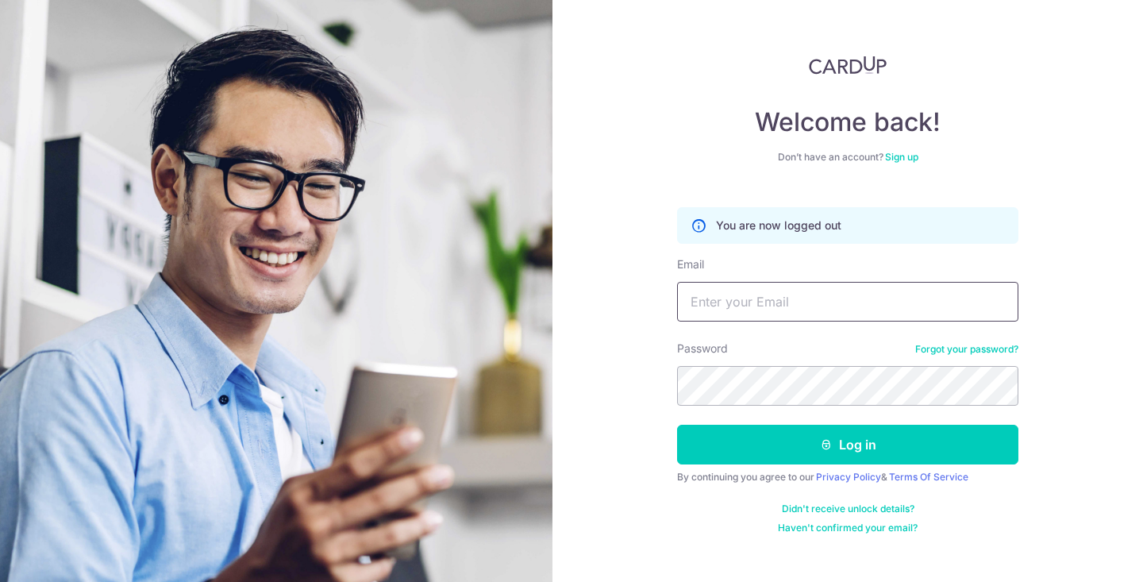
type input "[EMAIL_ADDRESS][DOMAIN_NAME]"
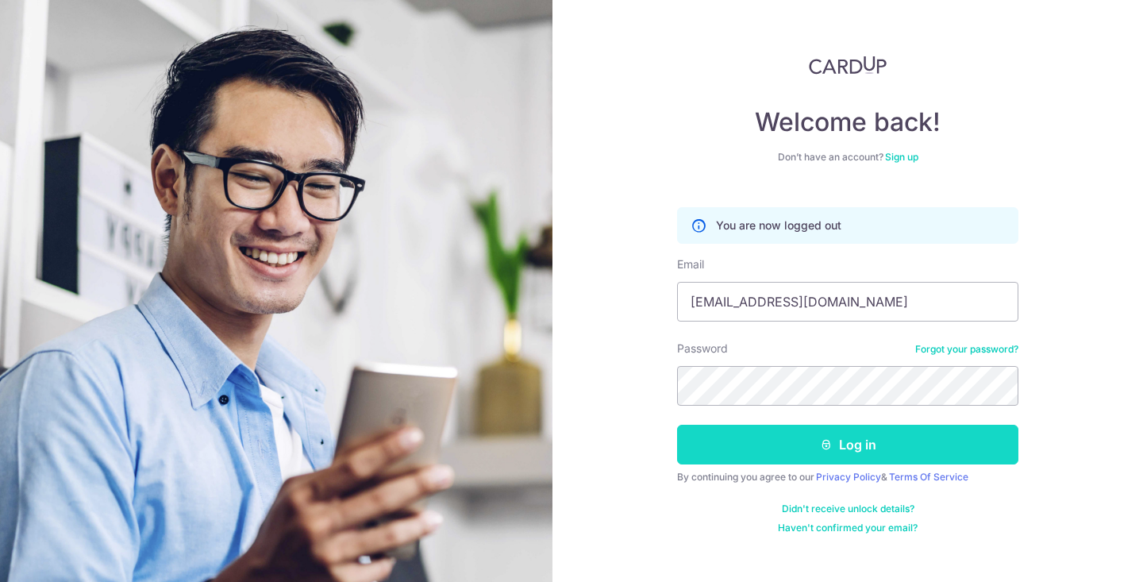
click at [745, 444] on button "Log in" at bounding box center [847, 445] width 341 height 40
